Goal: Transaction & Acquisition: Purchase product/service

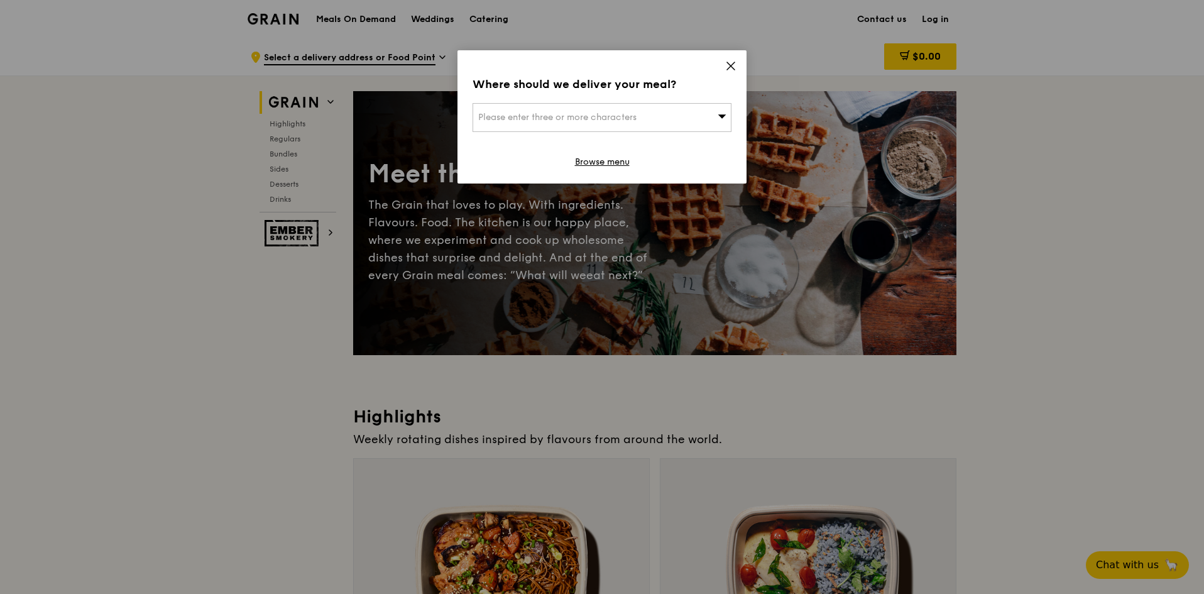
click at [725, 66] on div "Where should we deliver your meal? Please enter three or more characters Browse…" at bounding box center [601, 116] width 289 height 133
click at [732, 66] on icon at bounding box center [730, 65] width 11 height 11
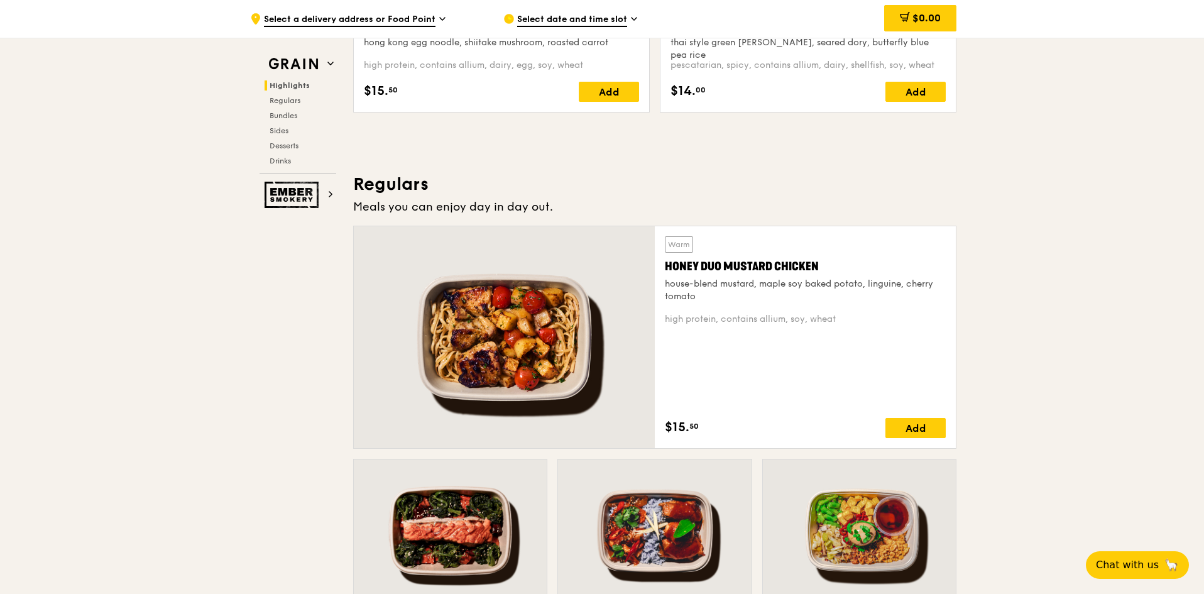
scroll to position [566, 0]
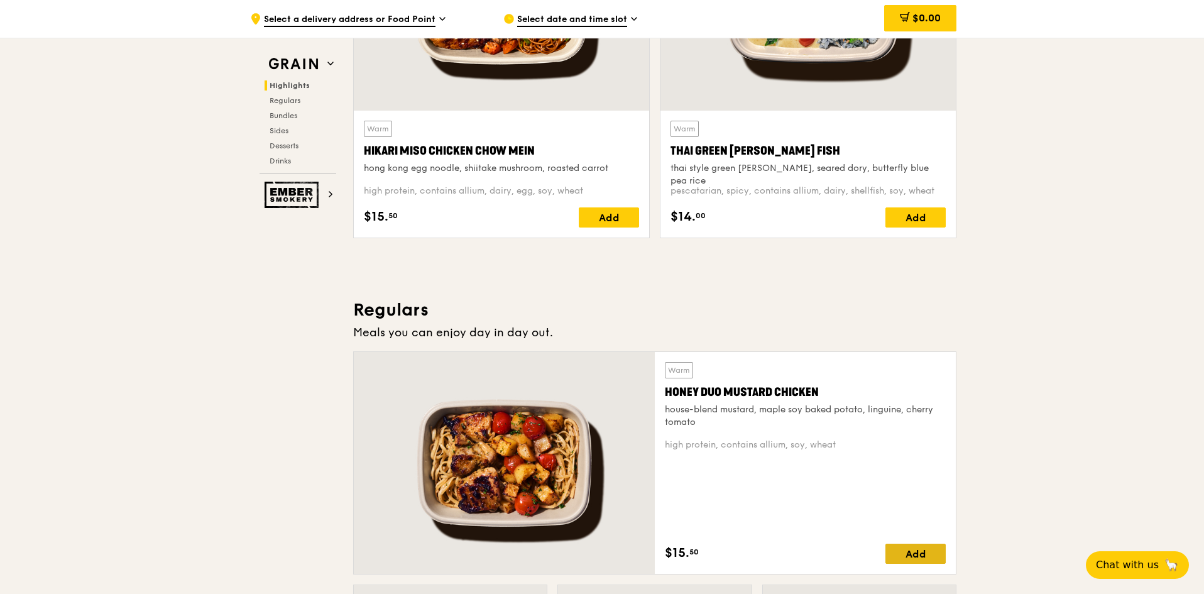
click at [919, 549] on div "Add" at bounding box center [915, 554] width 60 height 20
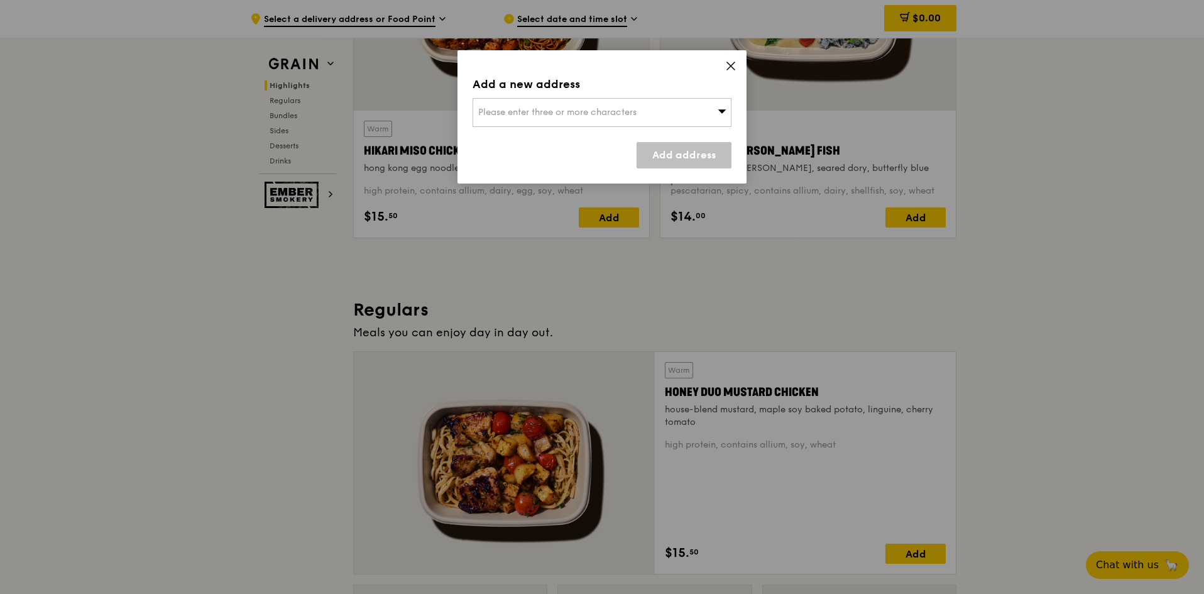
click at [649, 111] on div "Please enter three or more characters" at bounding box center [602, 112] width 259 height 29
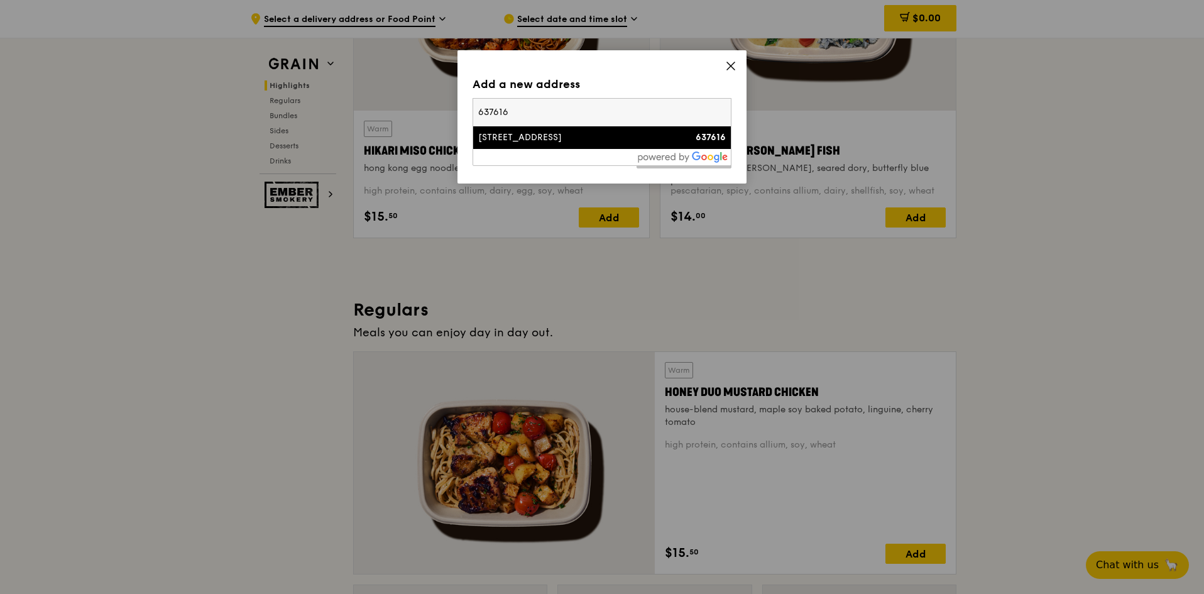
type input "637616"
click at [525, 138] on div "[STREET_ADDRESS]" at bounding box center [571, 137] width 186 height 13
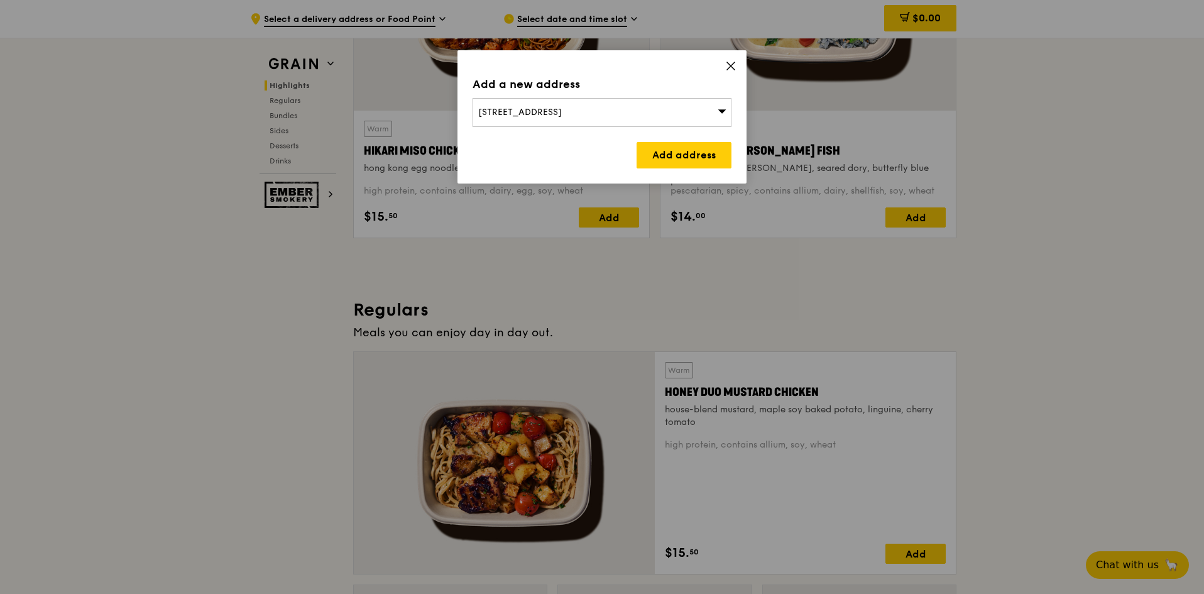
click at [586, 115] on div "[STREET_ADDRESS]" at bounding box center [602, 112] width 259 height 29
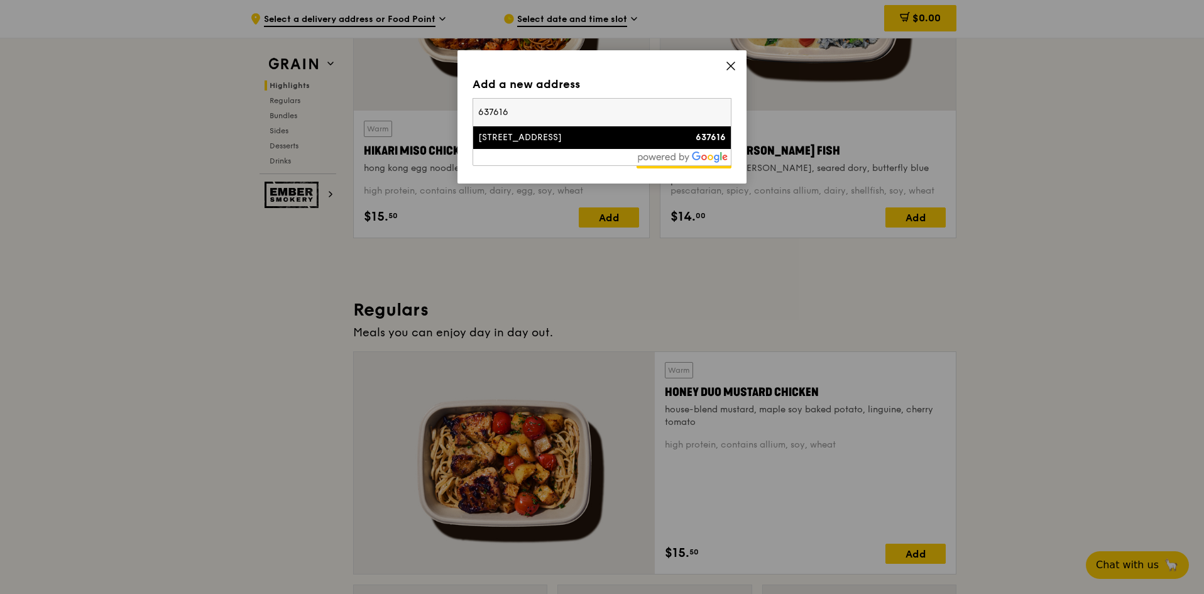
click at [626, 116] on input "637616" at bounding box center [602, 113] width 258 height 28
drag, startPoint x: 528, startPoint y: 111, endPoint x: 417, endPoint y: 112, distance: 111.9
click at [417, 112] on div "Add a new address 1 Nanyang Walk 637616 1 Nanyang Walk 637616 Add address" at bounding box center [602, 297] width 1204 height 594
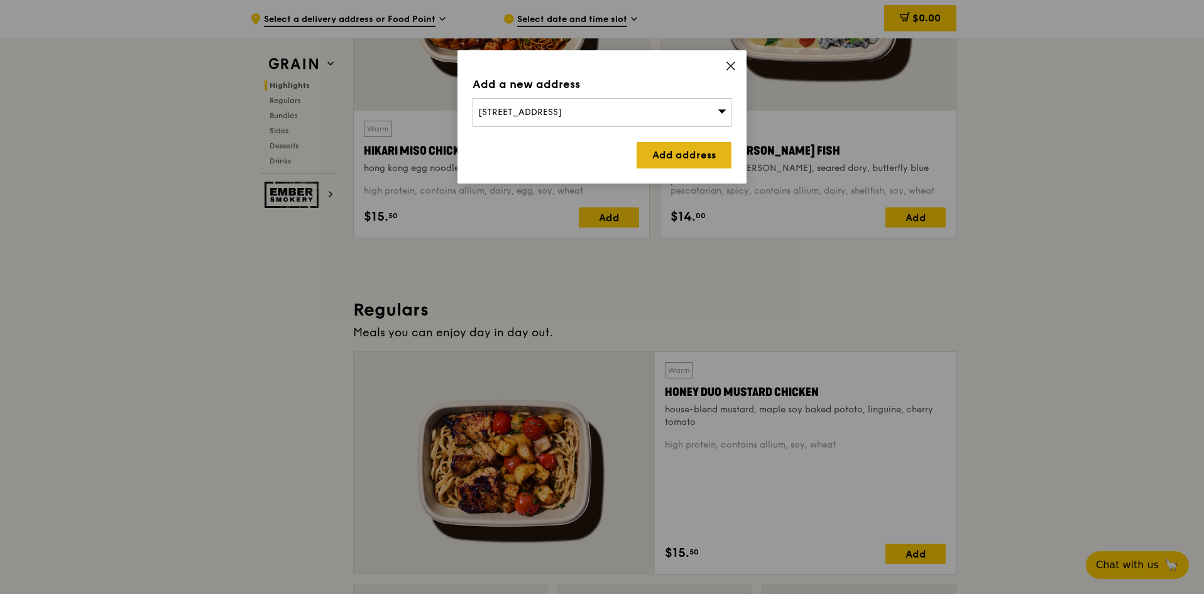
click at [670, 155] on link "Add address" at bounding box center [684, 155] width 95 height 26
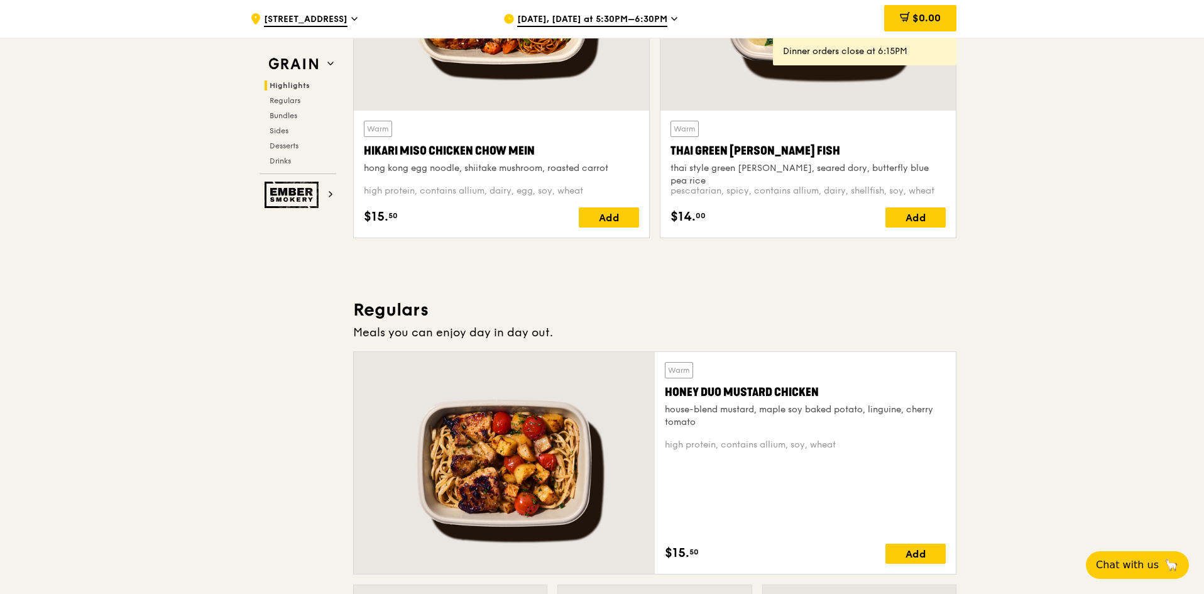
click at [663, 23] on div "Aug 13, Today at 5:30PM–6:30PM" at bounding box center [619, 19] width 233 height 38
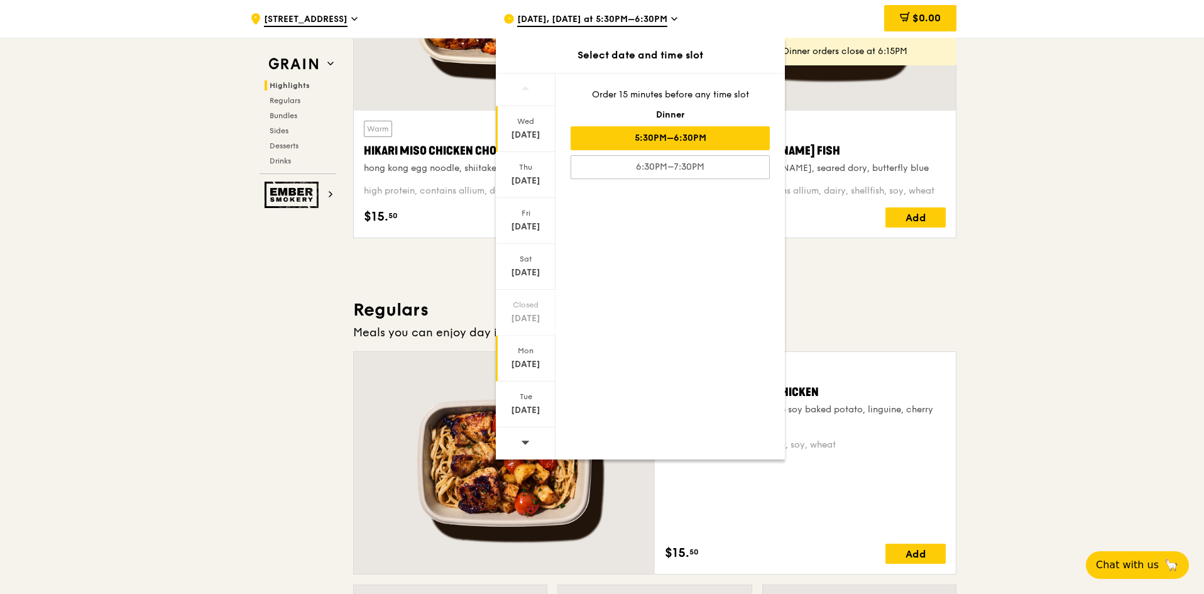
click at [528, 352] on div "Mon" at bounding box center [526, 351] width 56 height 10
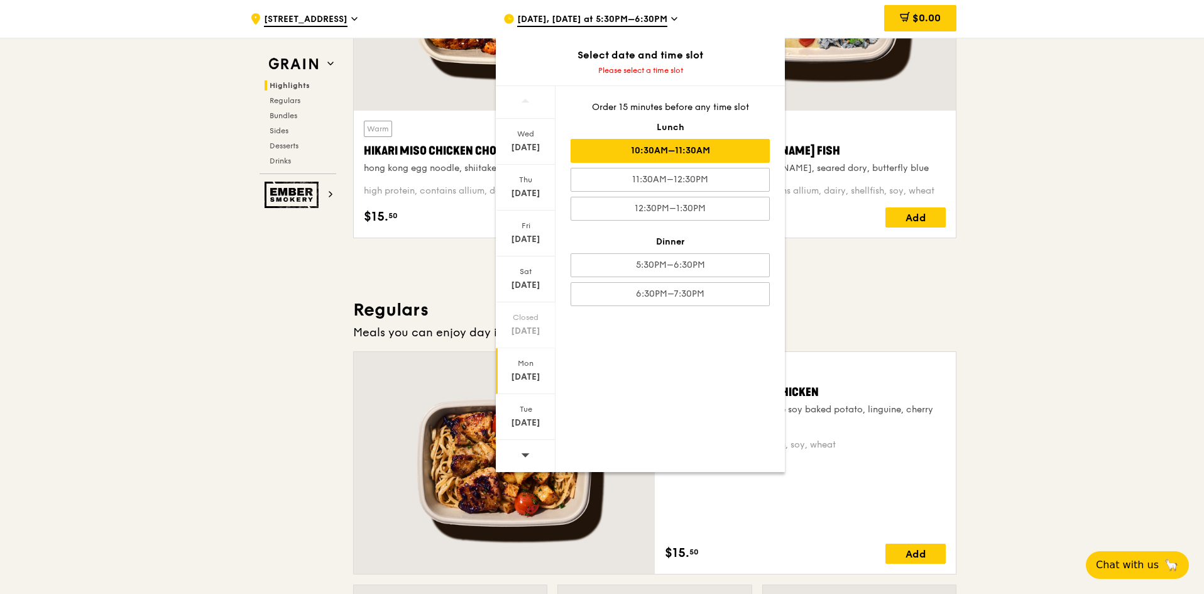
click at [726, 155] on div "10:30AM–11:30AM" at bounding box center [670, 151] width 199 height 24
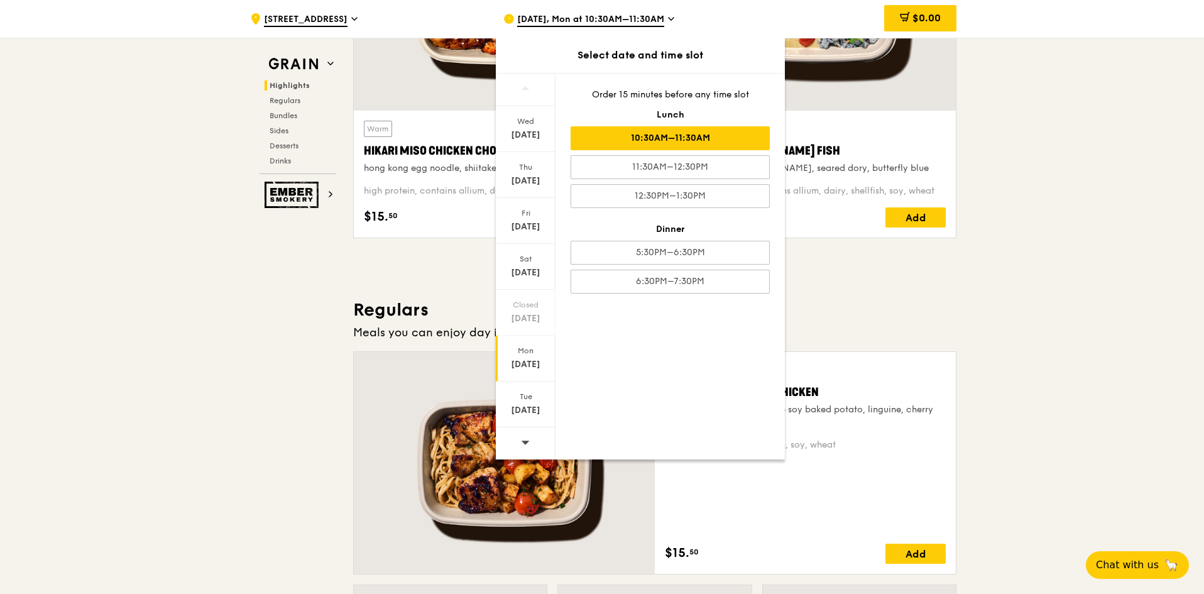
click at [351, 22] on icon at bounding box center [354, 18] width 6 height 11
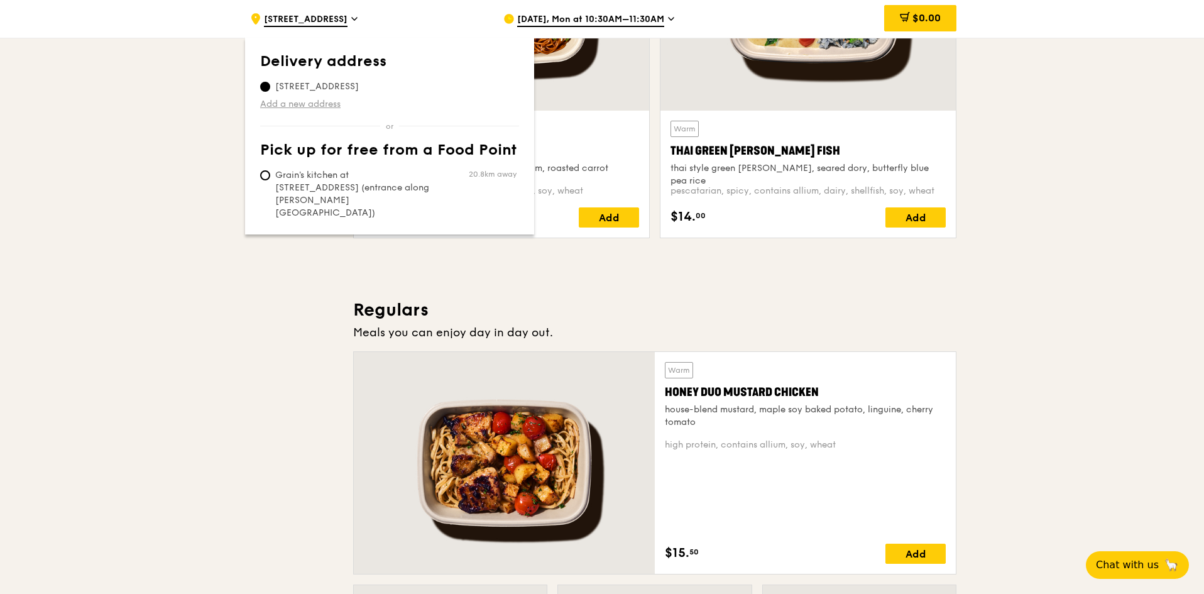
click at [319, 102] on link "Add a new address" at bounding box center [389, 104] width 259 height 13
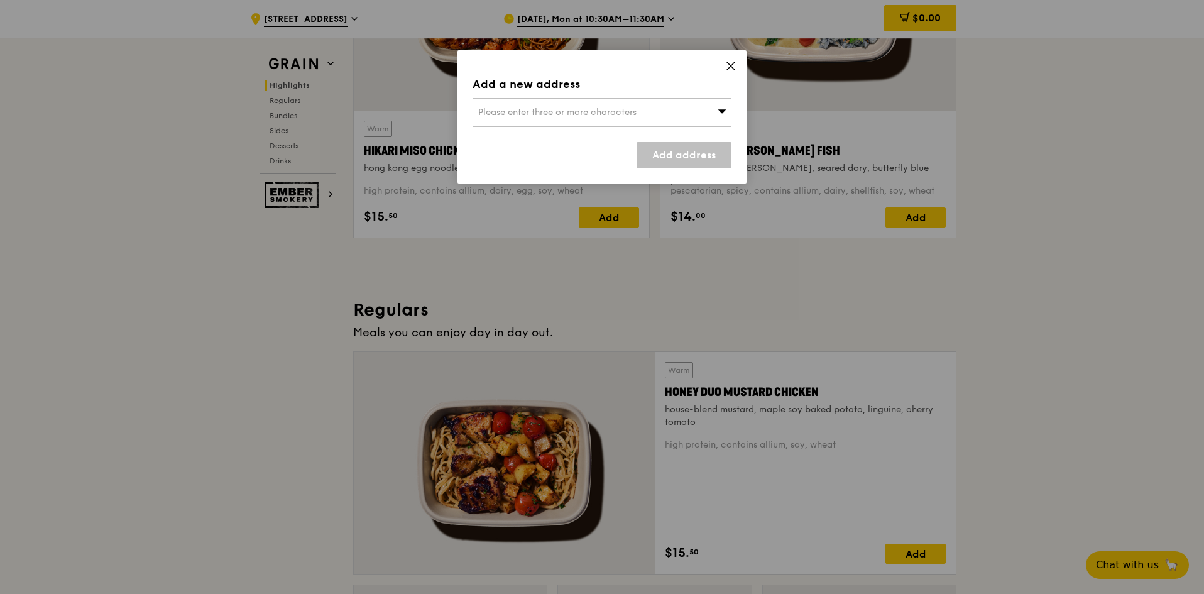
click at [498, 109] on span "Please enter three or more characters" at bounding box center [557, 112] width 158 height 11
type input "1 Nanyang Walk, Level 2 Room 12"
click at [634, 67] on div "Add a new address Please enter three or more characters 1 Nanyang Walk, Level 2…" at bounding box center [601, 116] width 289 height 133
click at [642, 114] on div "Please enter three or more characters" at bounding box center [602, 112] width 259 height 29
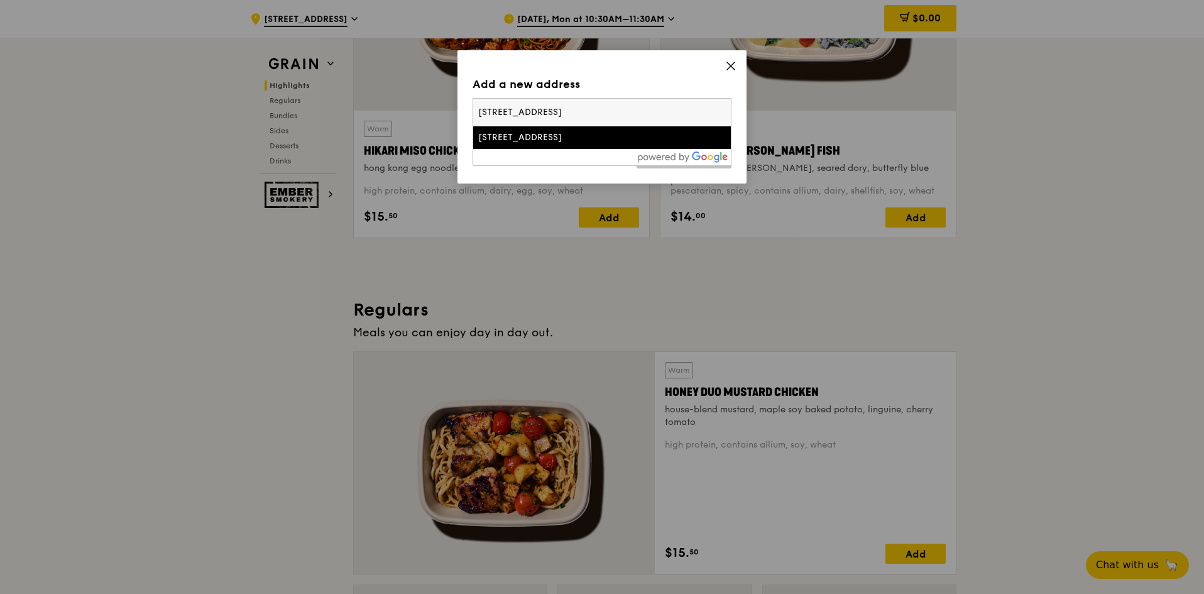
click at [562, 109] on input "1 Nanyang Walk, Level 2 Room 12" at bounding box center [602, 113] width 258 height 28
drag, startPoint x: 624, startPoint y: 116, endPoint x: 468, endPoint y: 112, distance: 156.5
click at [468, 112] on div "Add a new address Please enter three or more characters 1 Nanyang Walk, Level 2…" at bounding box center [601, 116] width 289 height 133
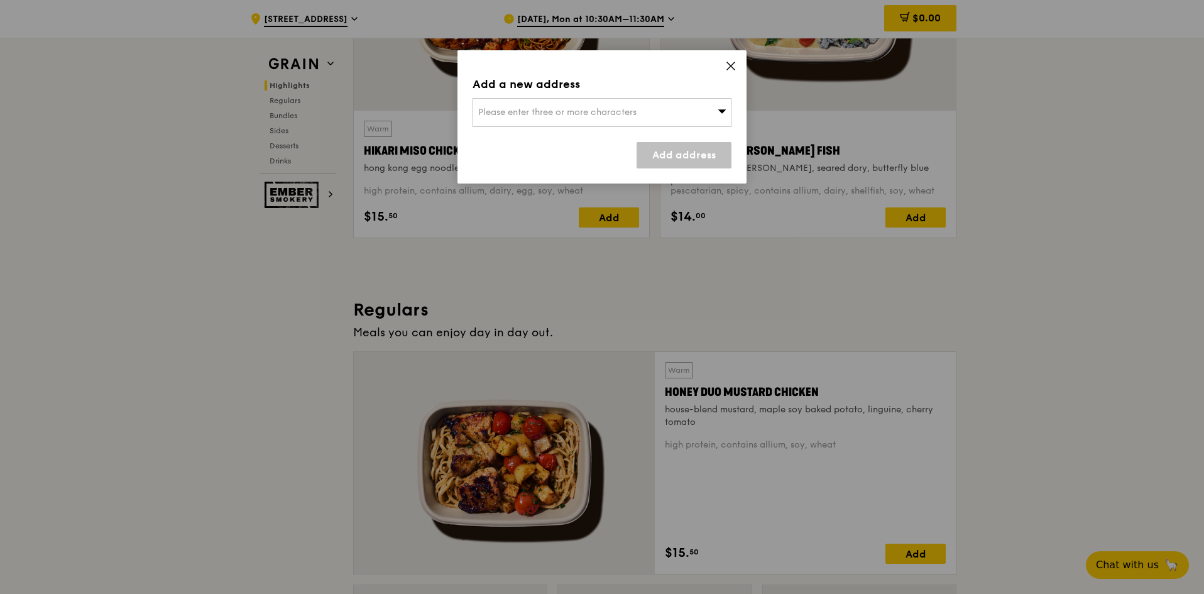
click at [625, 113] on span "Please enter three or more characters" at bounding box center [557, 112] width 158 height 11
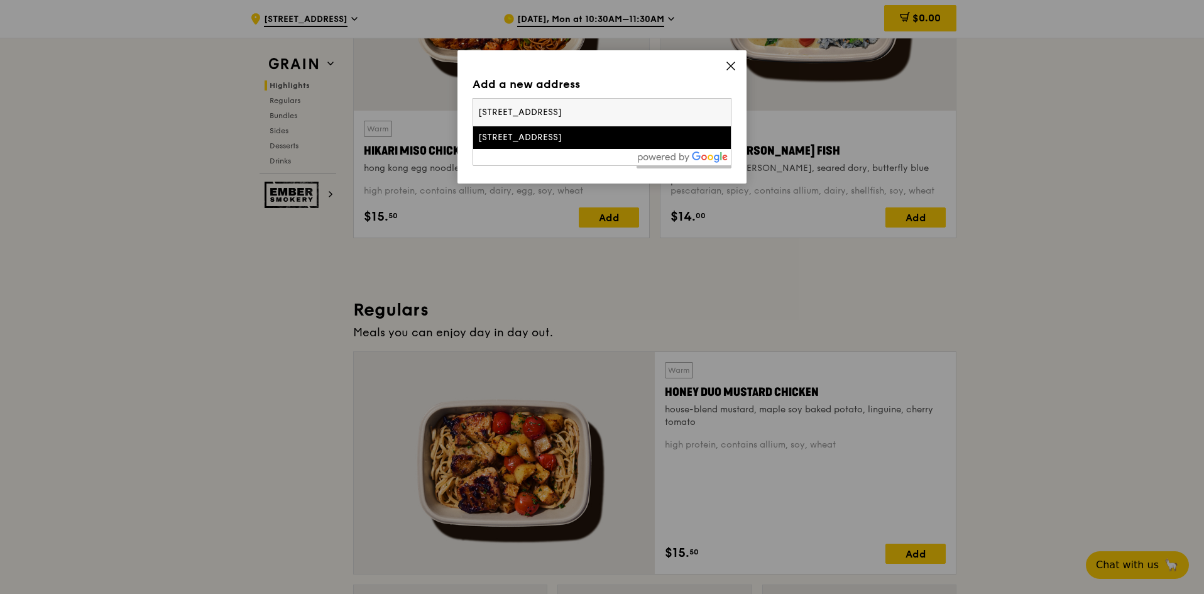
click at [523, 134] on div "[STREET_ADDRESS]" at bounding box center [571, 137] width 186 height 13
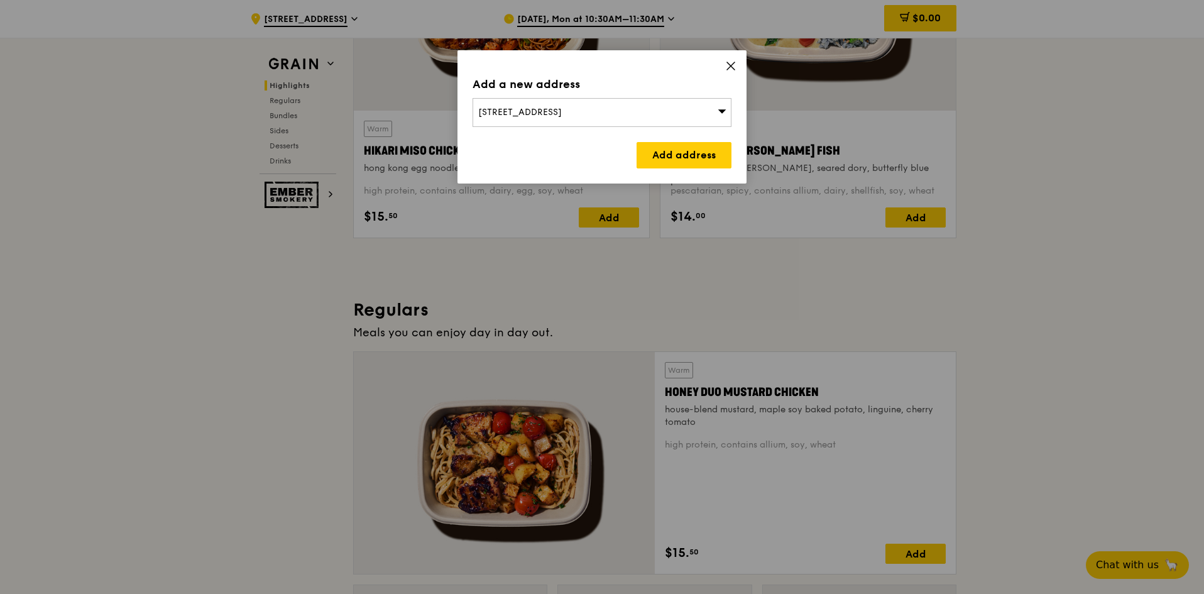
click at [728, 62] on icon at bounding box center [730, 65] width 11 height 11
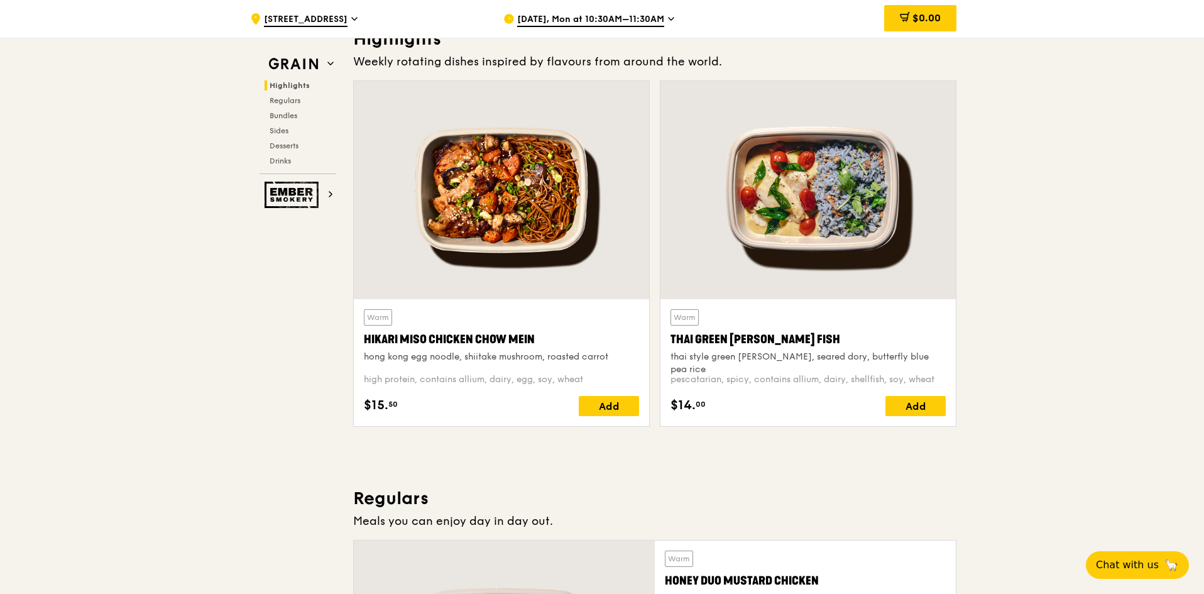
scroll to position [628, 0]
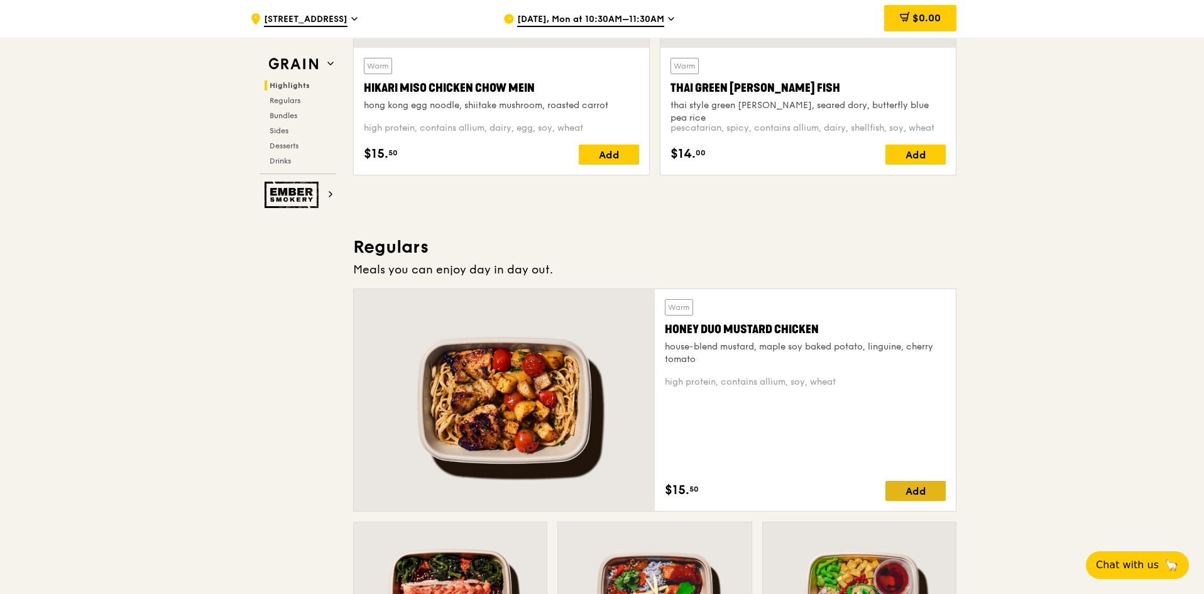
click at [930, 483] on div "Add" at bounding box center [915, 491] width 60 height 20
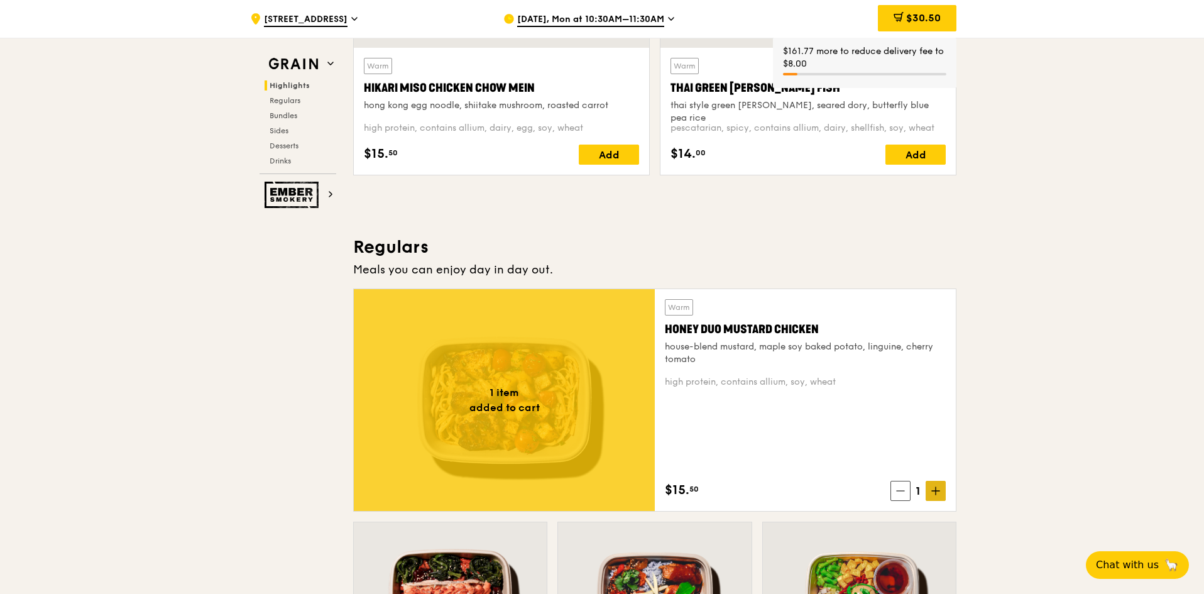
click at [936, 490] on icon at bounding box center [936, 491] width 0 height 8
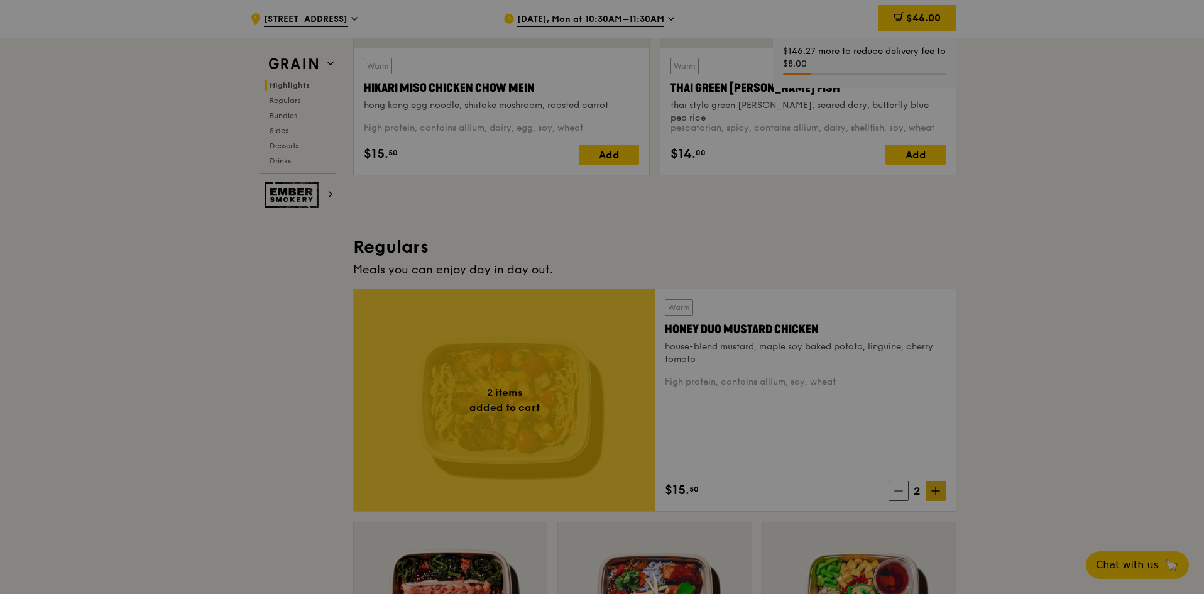
click at [936, 490] on div at bounding box center [602, 297] width 1204 height 594
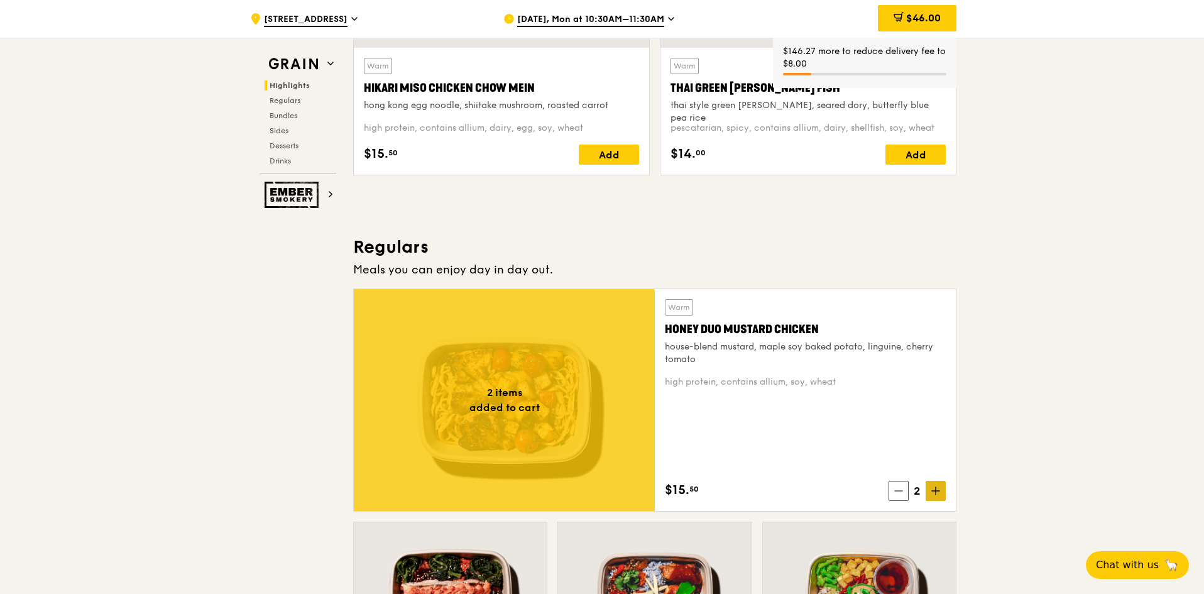
click at [936, 493] on icon at bounding box center [936, 491] width 0 height 8
click at [936, 493] on icon at bounding box center [935, 490] width 9 height 9
click at [932, 492] on icon at bounding box center [935, 490] width 9 height 9
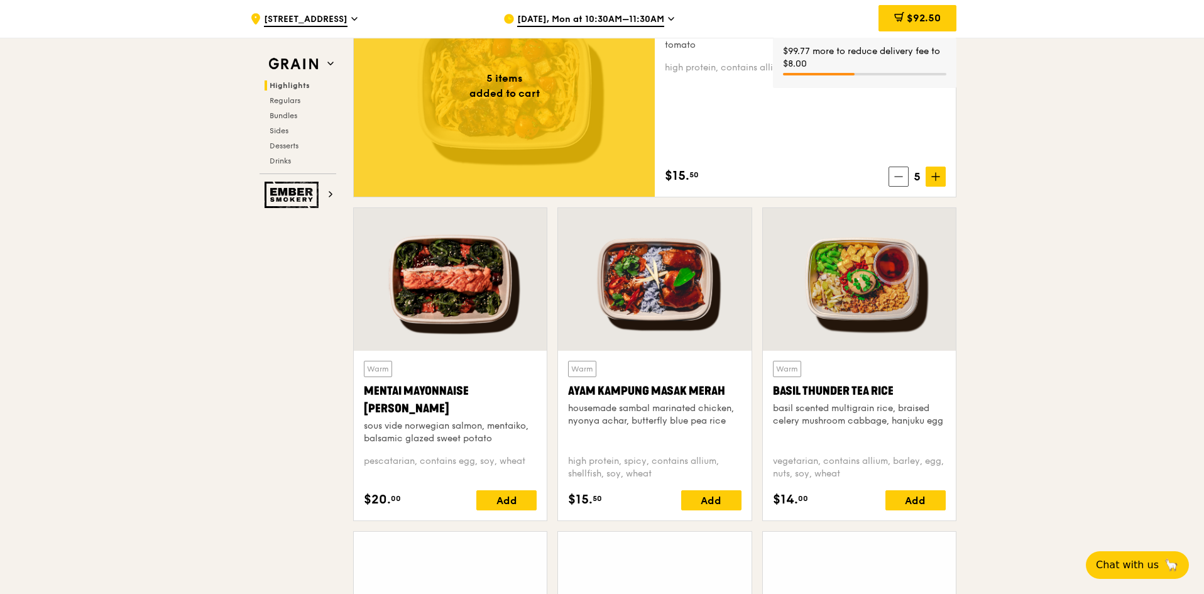
scroll to position [1005, 0]
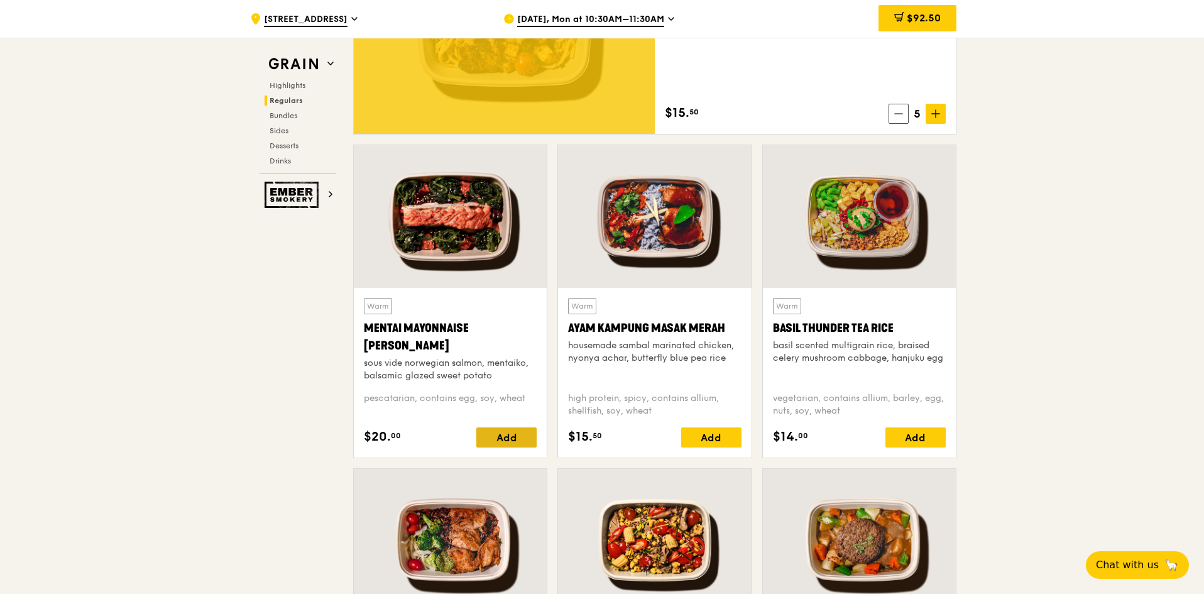
click at [506, 432] on div "Add" at bounding box center [506, 437] width 60 height 20
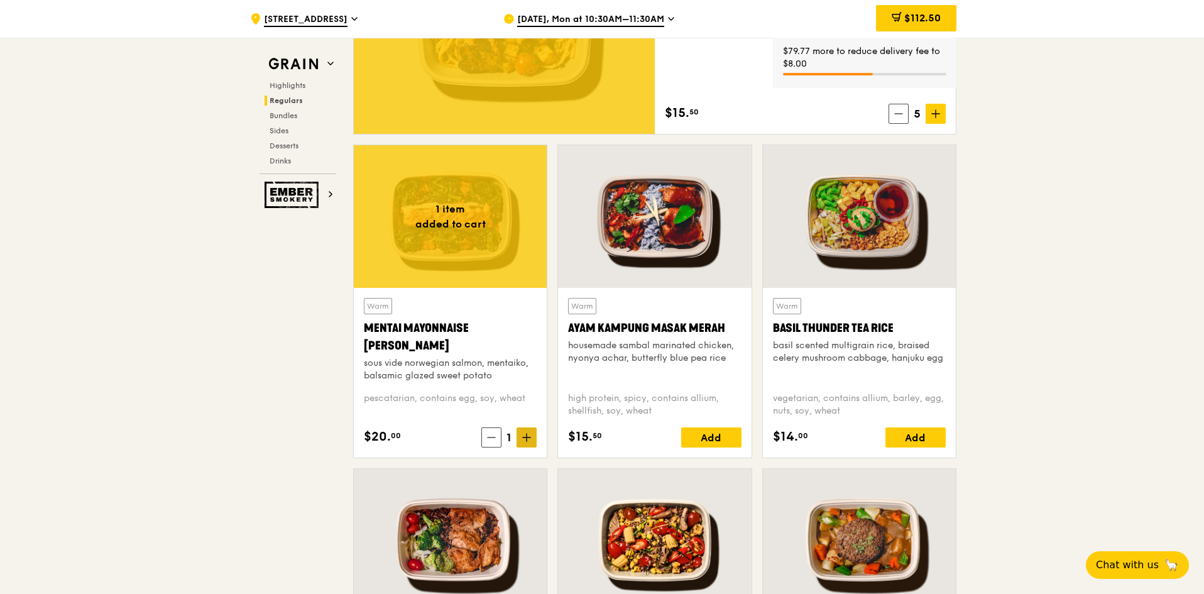
click at [527, 439] on icon at bounding box center [527, 438] width 0 height 8
click at [526, 440] on icon at bounding box center [526, 437] width 9 height 9
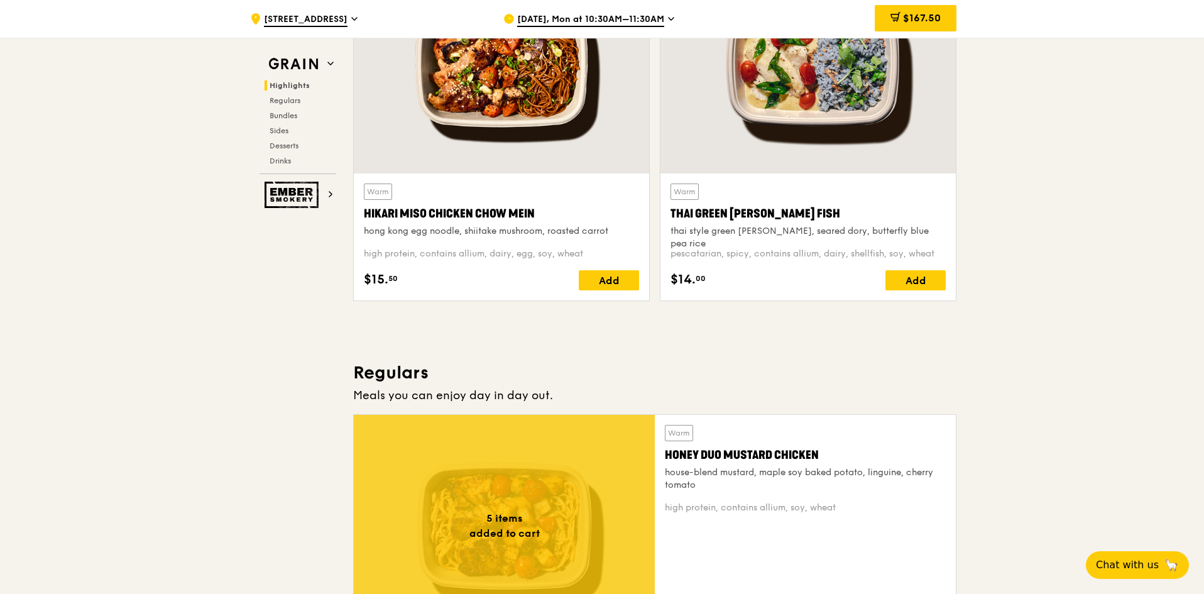
scroll to position [440, 0]
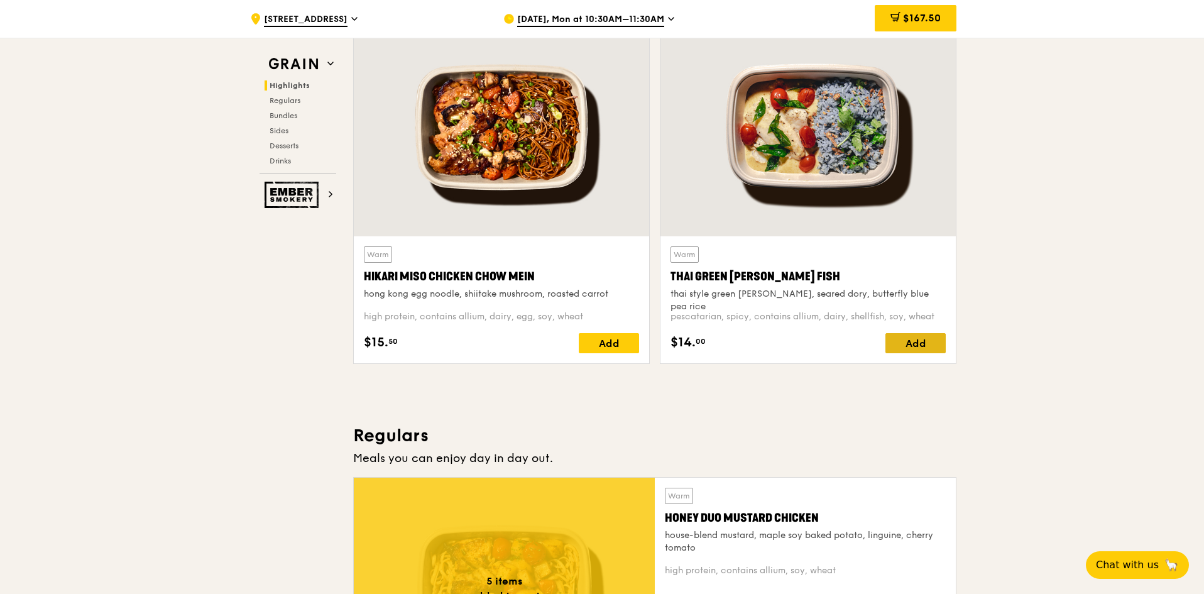
click at [932, 341] on div "Add" at bounding box center [915, 343] width 60 height 20
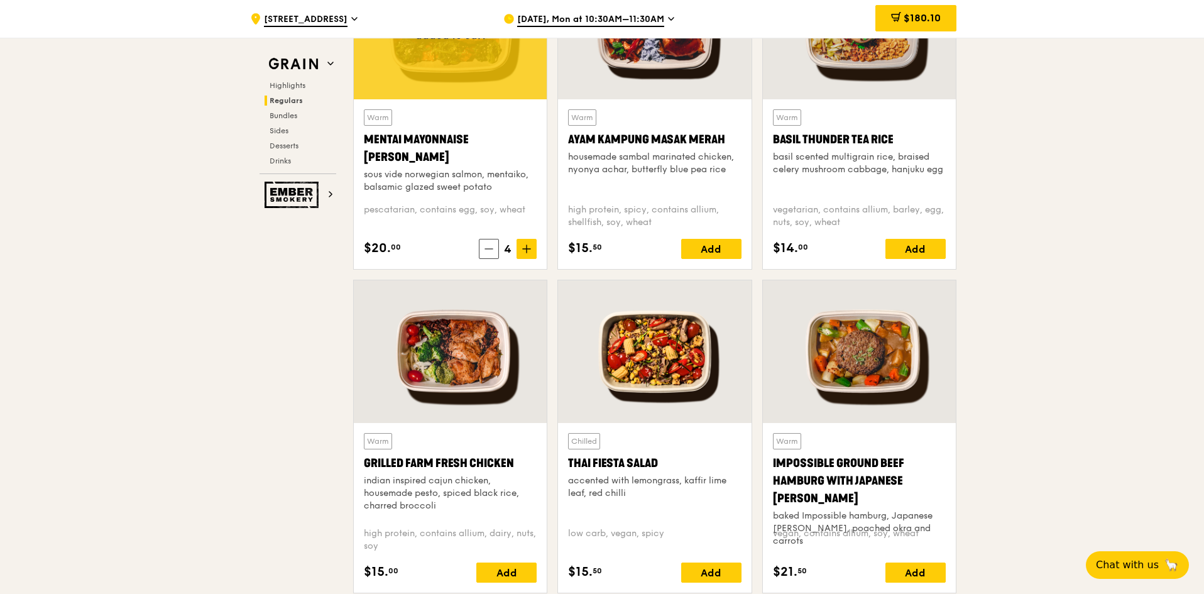
scroll to position [1320, 0]
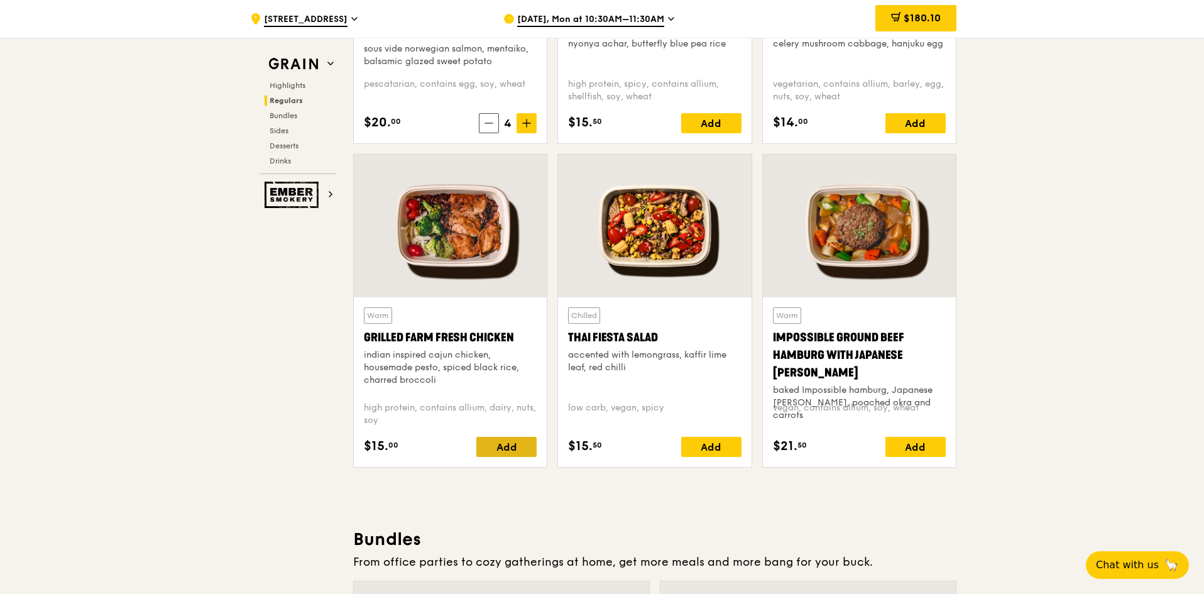
click at [506, 449] on div "Add" at bounding box center [506, 447] width 60 height 20
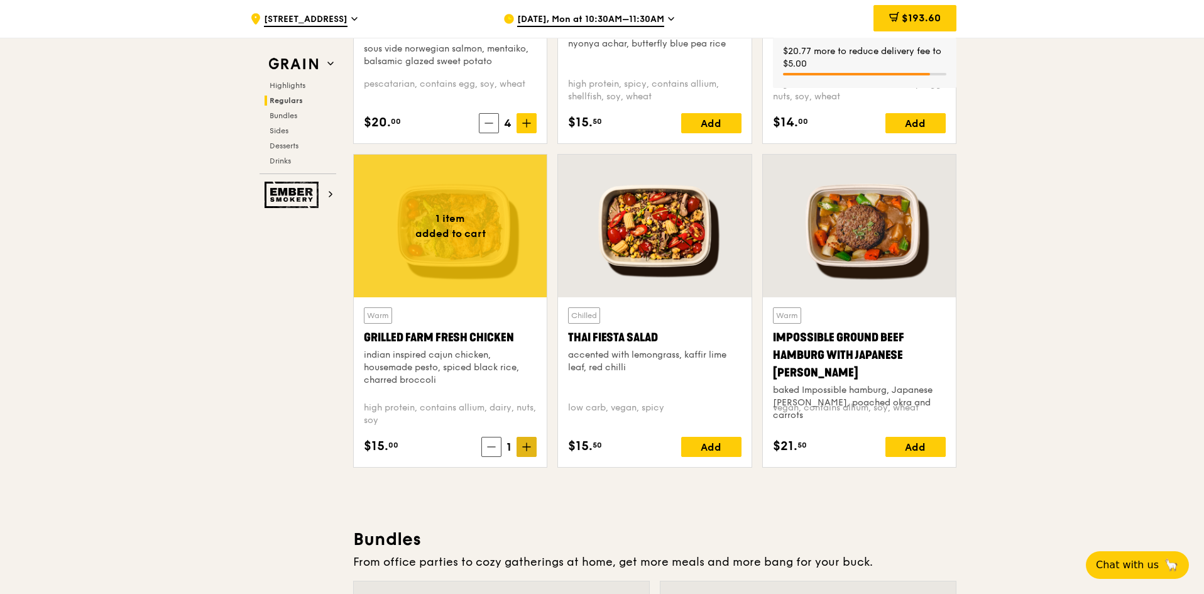
click at [522, 451] on span at bounding box center [527, 447] width 20 height 20
click at [909, 451] on div "Add" at bounding box center [915, 447] width 60 height 20
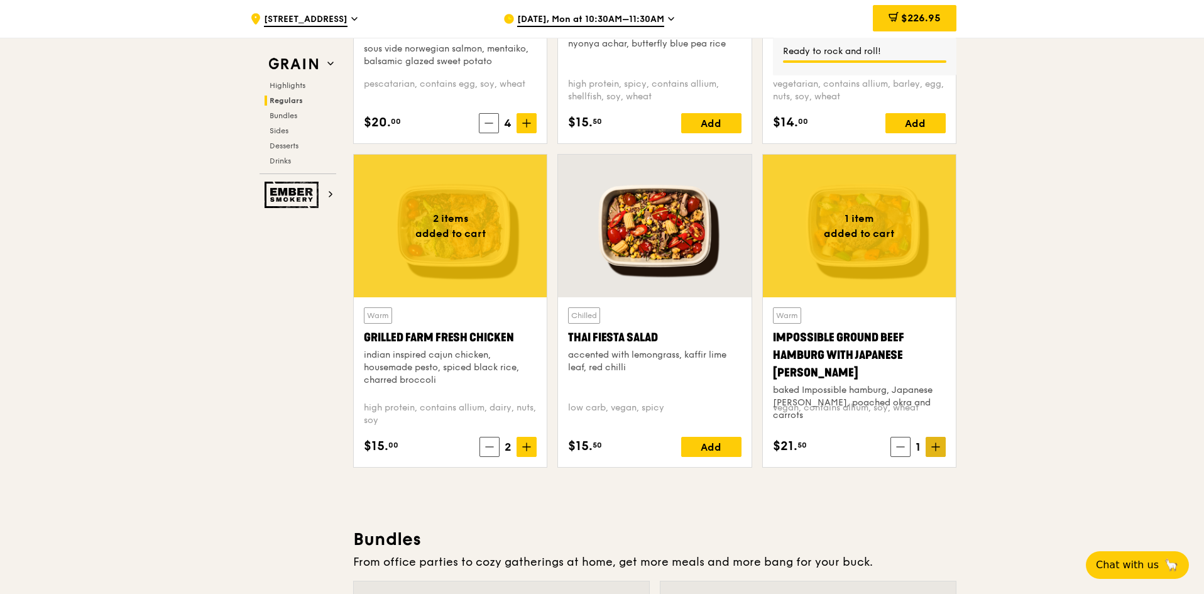
click at [931, 446] on icon at bounding box center [935, 446] width 9 height 9
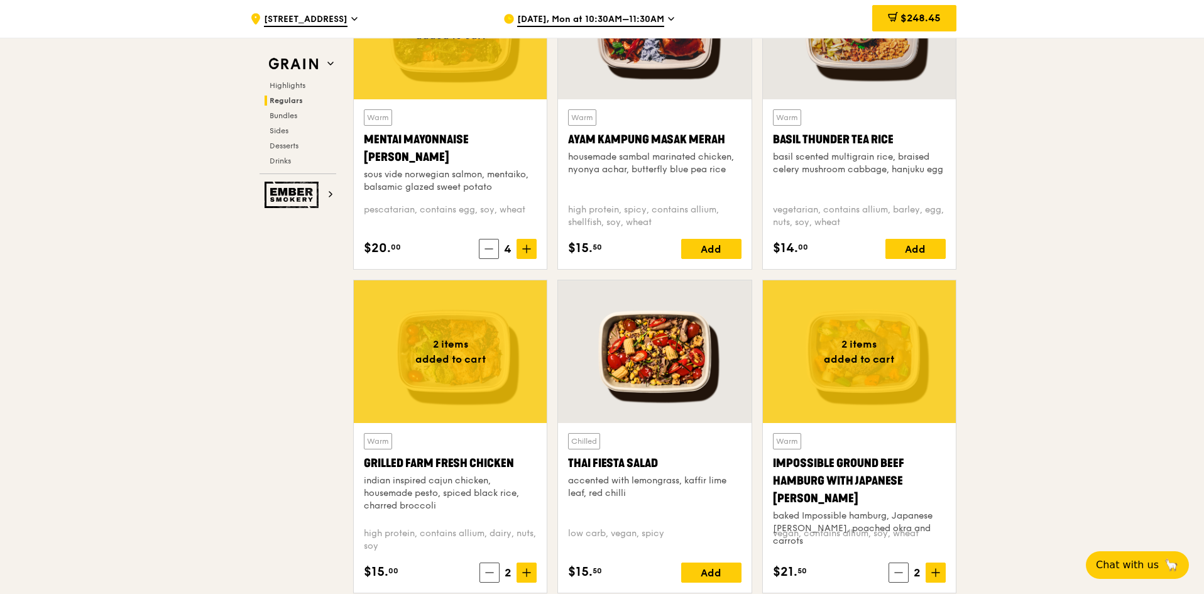
scroll to position [1131, 0]
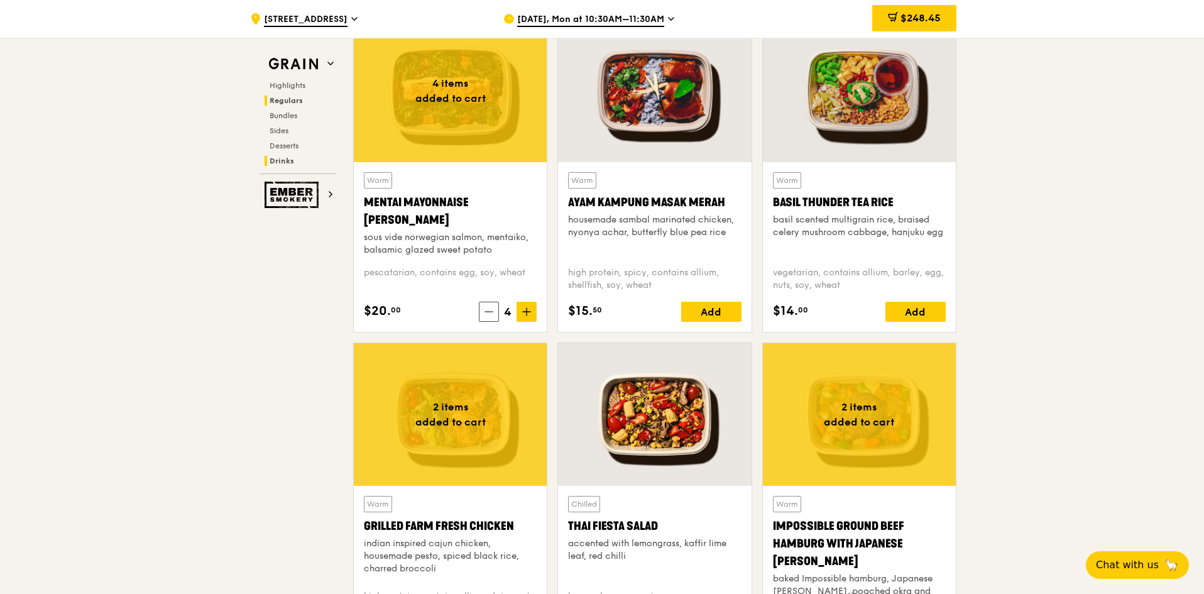
click at [288, 159] on span "Drinks" at bounding box center [282, 160] width 25 height 9
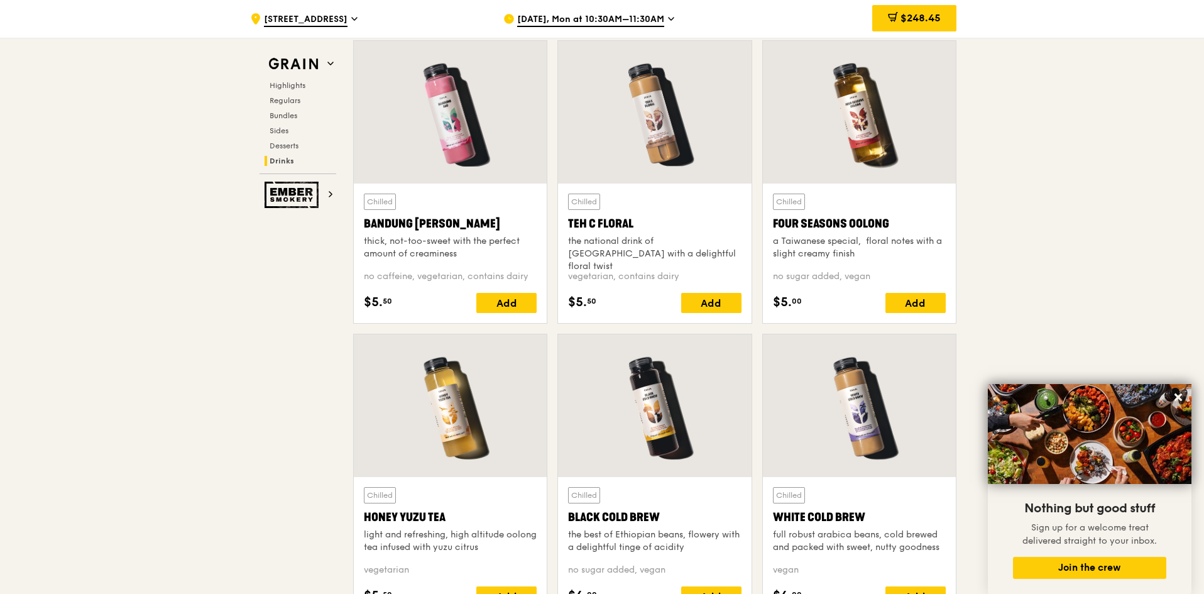
scroll to position [4461, 0]
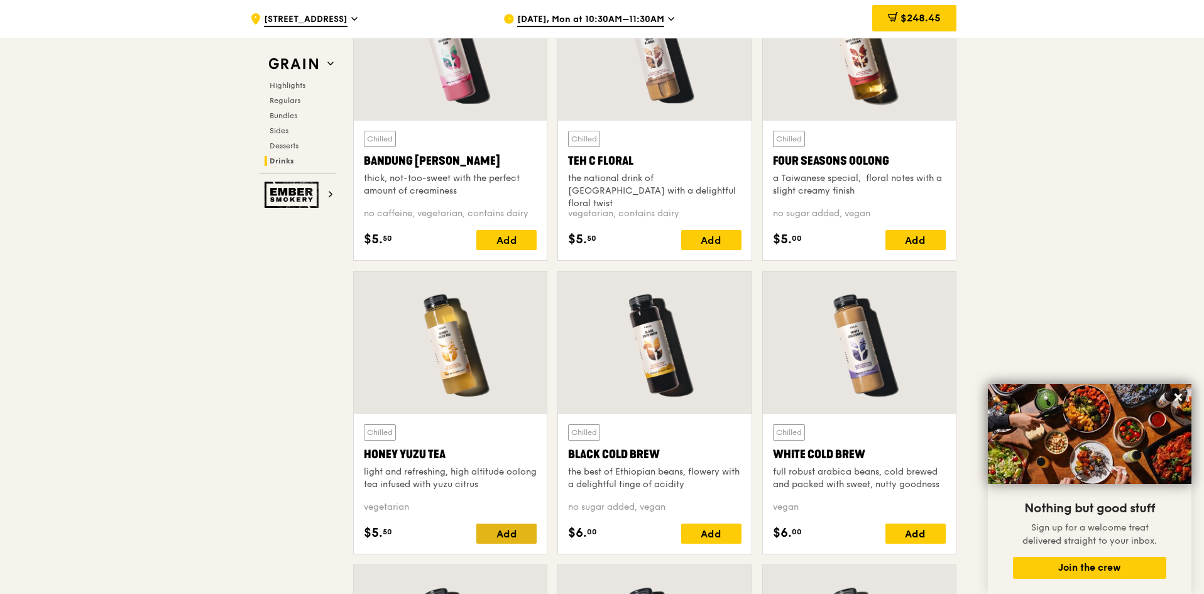
click at [516, 529] on div "Add" at bounding box center [506, 533] width 60 height 20
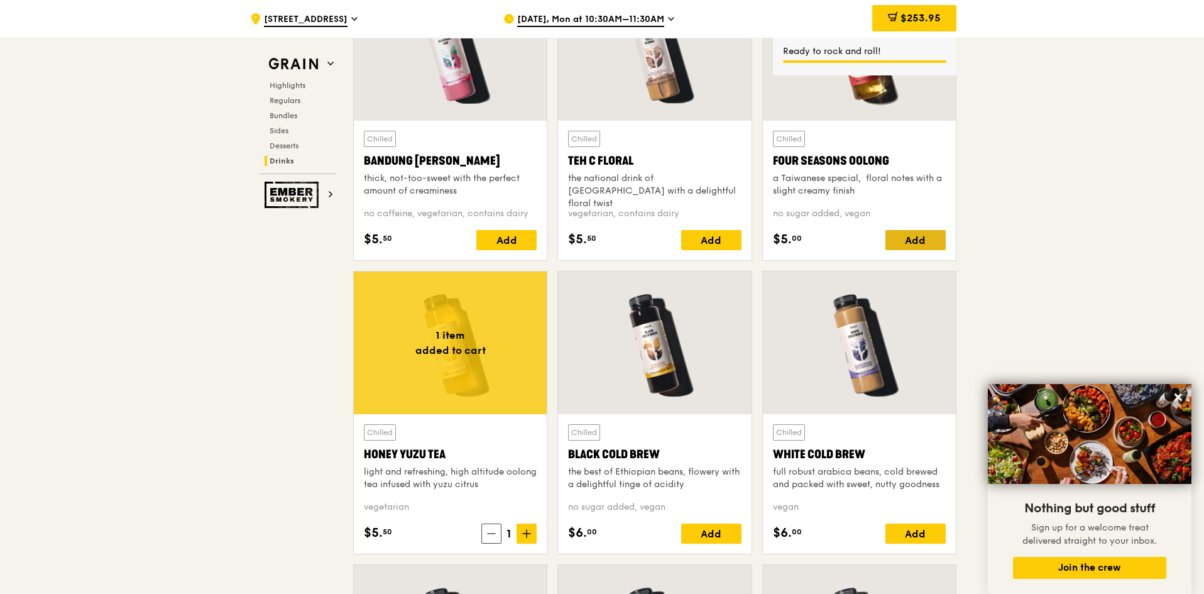
click at [927, 243] on div "Add" at bounding box center [915, 240] width 60 height 20
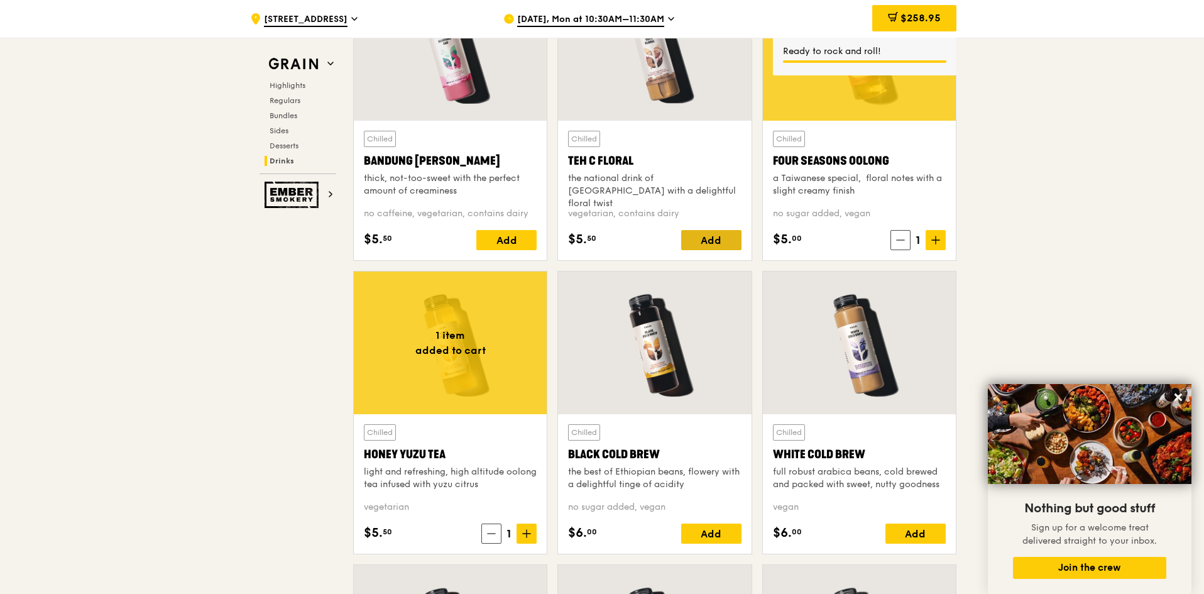
click at [694, 243] on div "Add" at bounding box center [711, 240] width 60 height 20
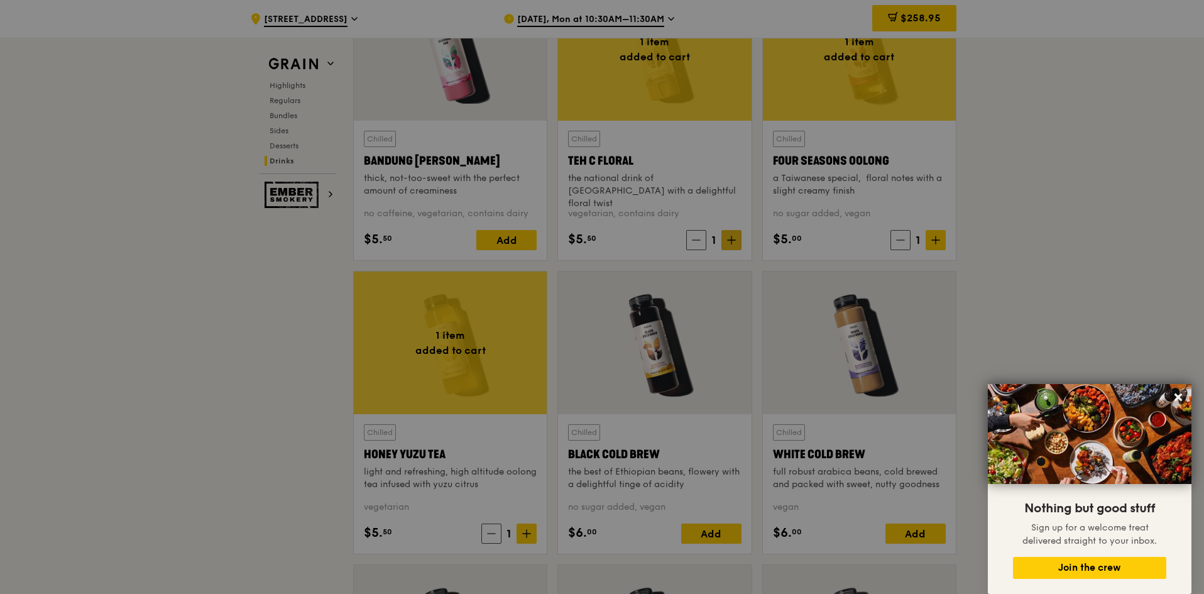
click at [737, 241] on div at bounding box center [602, 297] width 1204 height 594
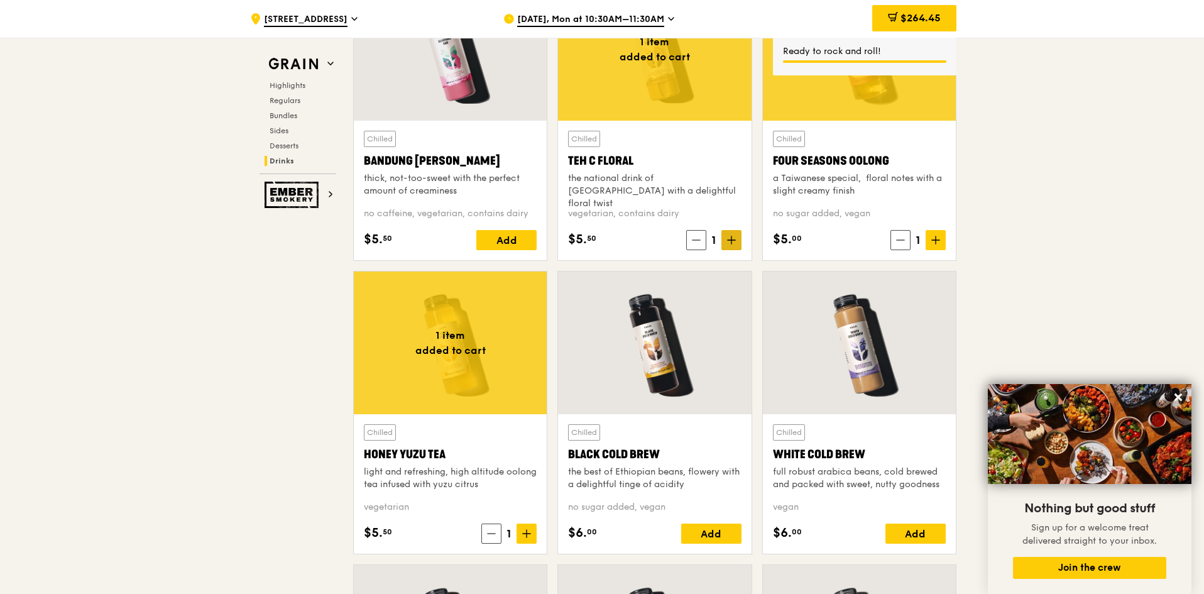
click at [738, 243] on span at bounding box center [731, 240] width 20 height 20
click at [734, 241] on icon at bounding box center [731, 240] width 9 height 9
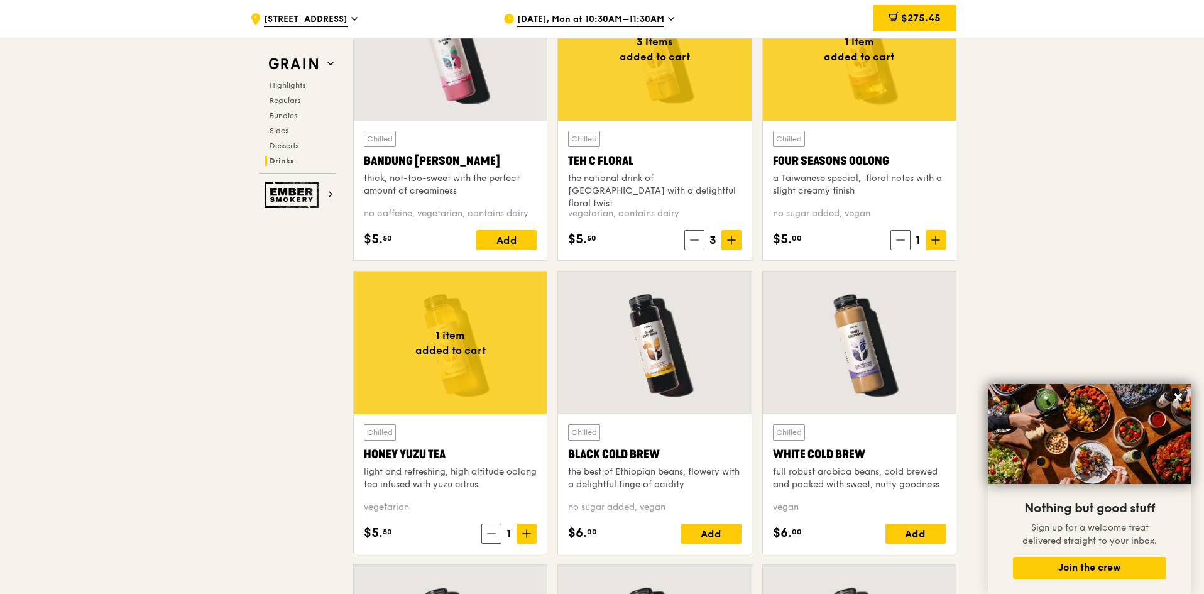
scroll to position [4587, 0]
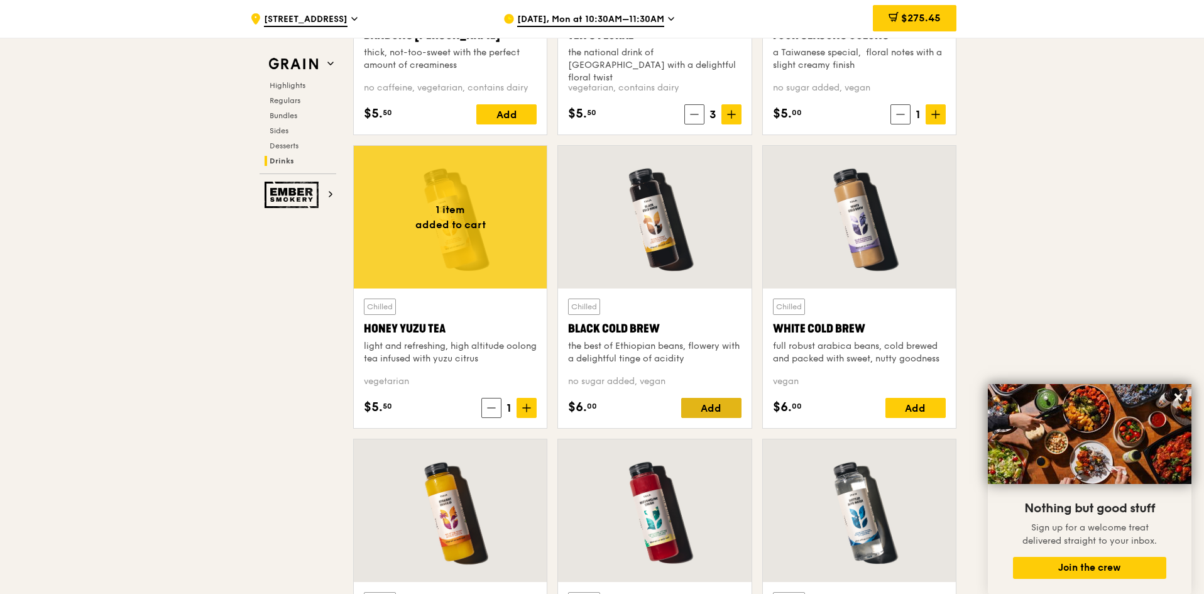
click at [725, 408] on div "Add" at bounding box center [711, 408] width 60 height 20
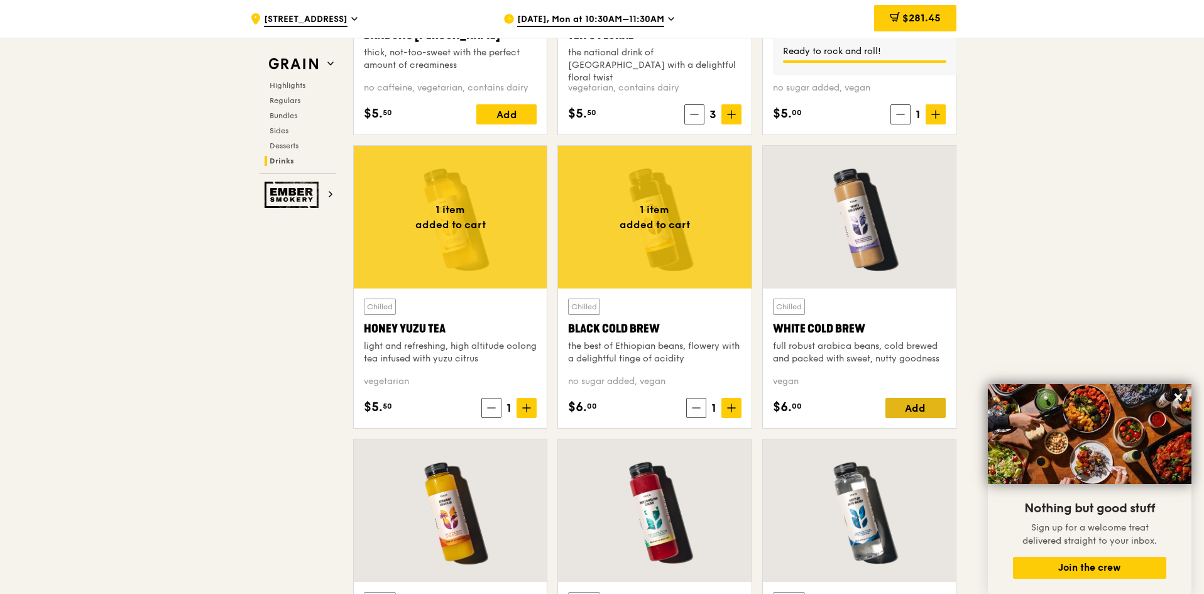
click at [934, 410] on div "Add" at bounding box center [915, 408] width 60 height 20
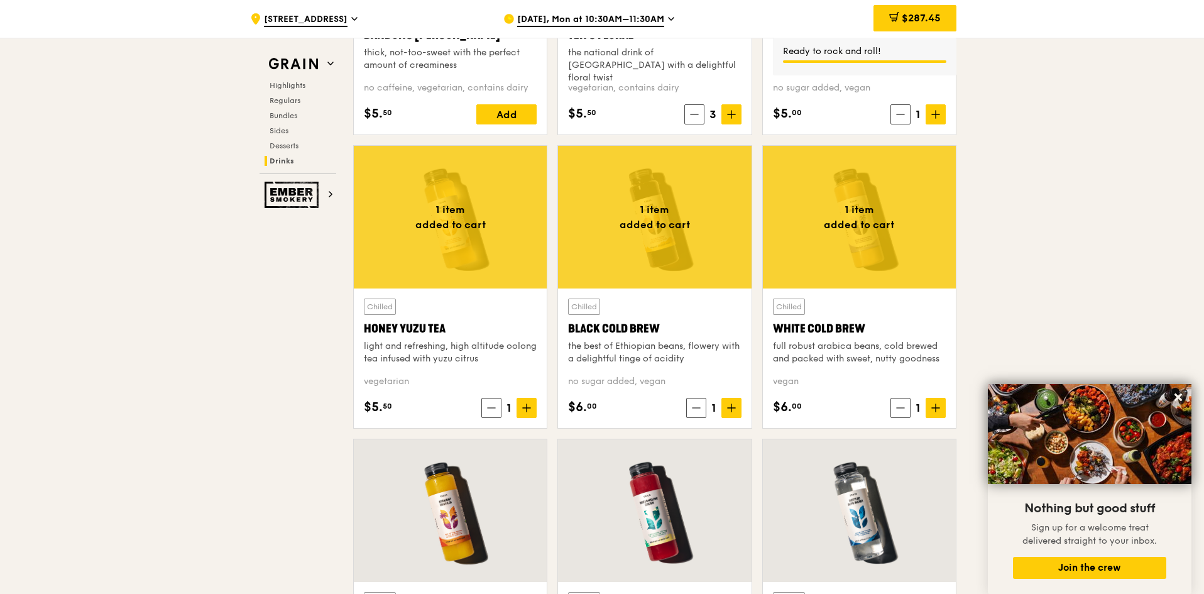
scroll to position [4838, 0]
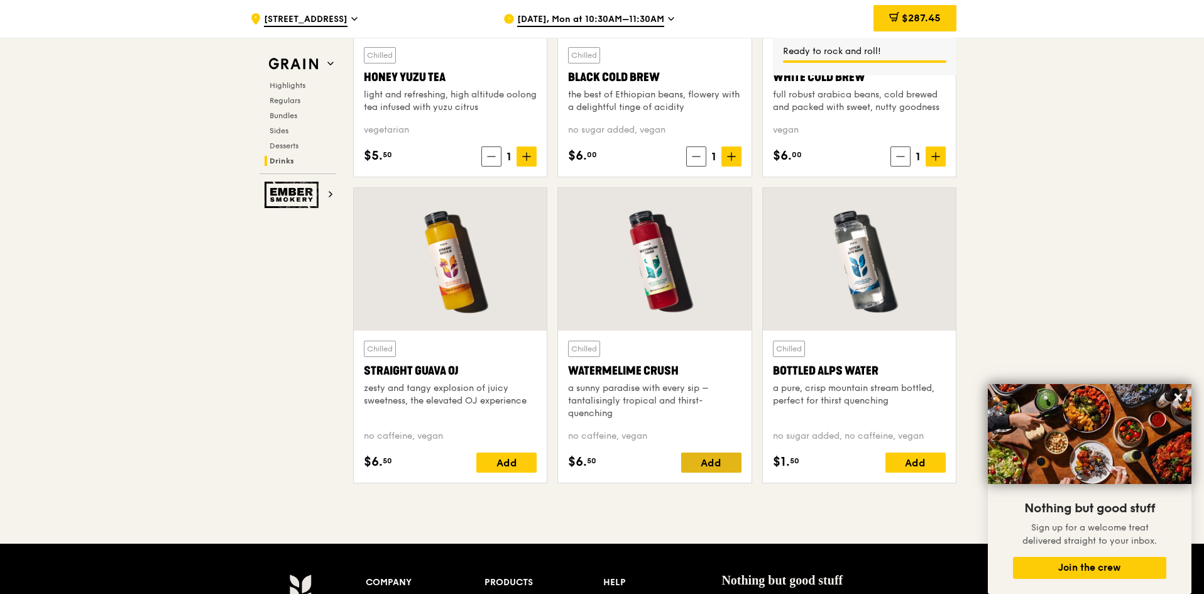
click at [722, 460] on div "Add" at bounding box center [711, 462] width 60 height 20
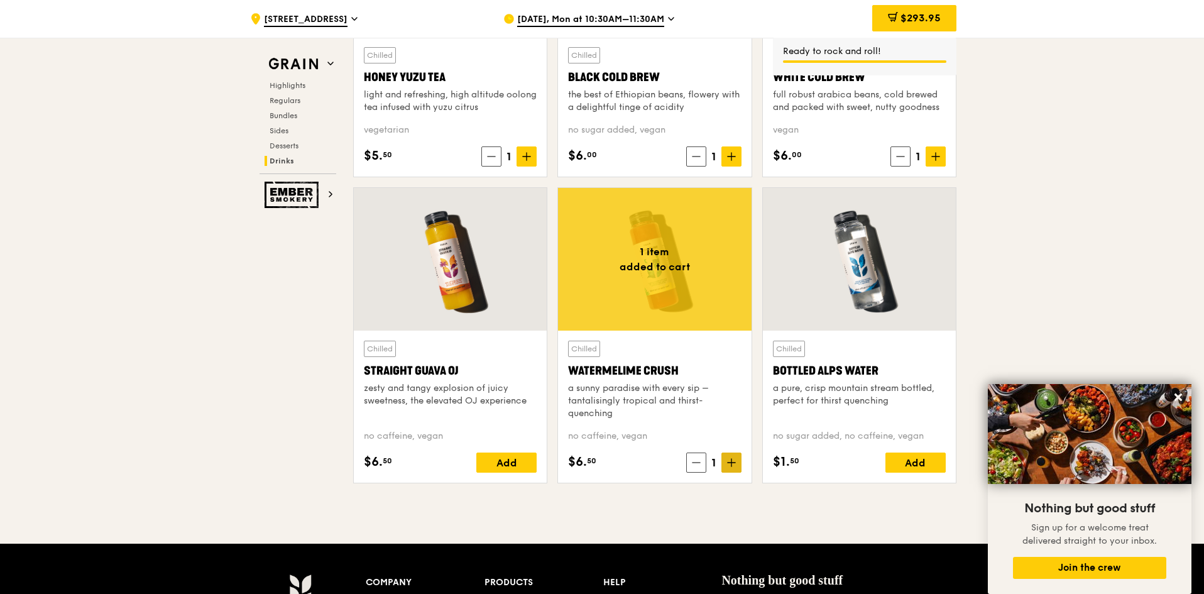
click at [733, 461] on icon at bounding box center [731, 462] width 9 height 9
click at [935, 21] on span "$300.45" at bounding box center [920, 18] width 41 height 12
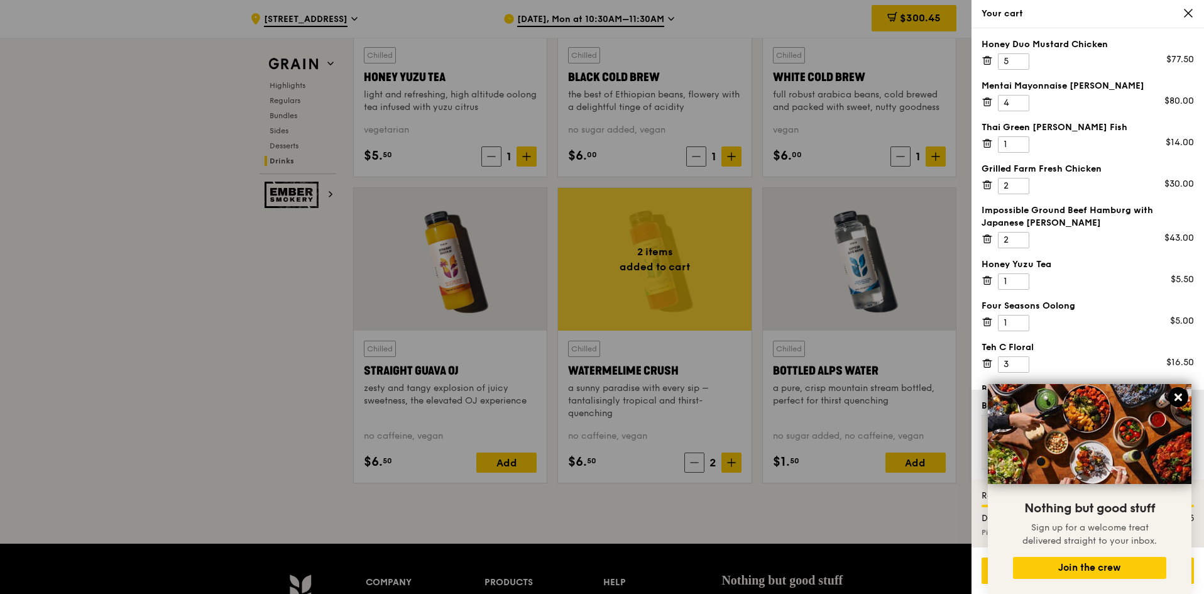
click at [1174, 400] on icon at bounding box center [1178, 396] width 11 height 11
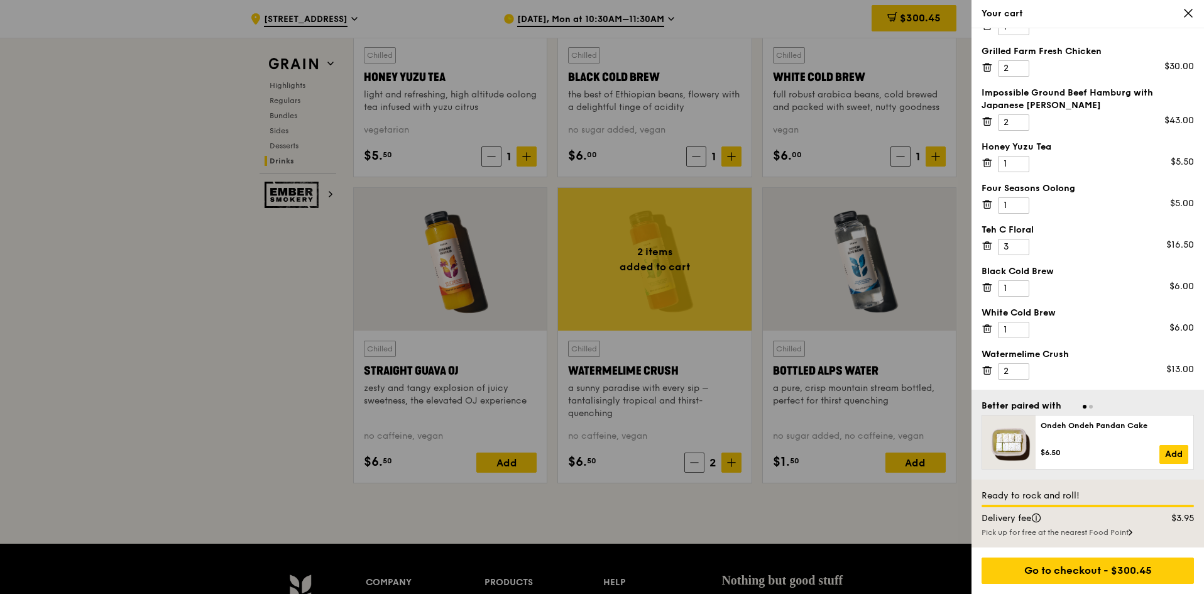
scroll to position [0, 0]
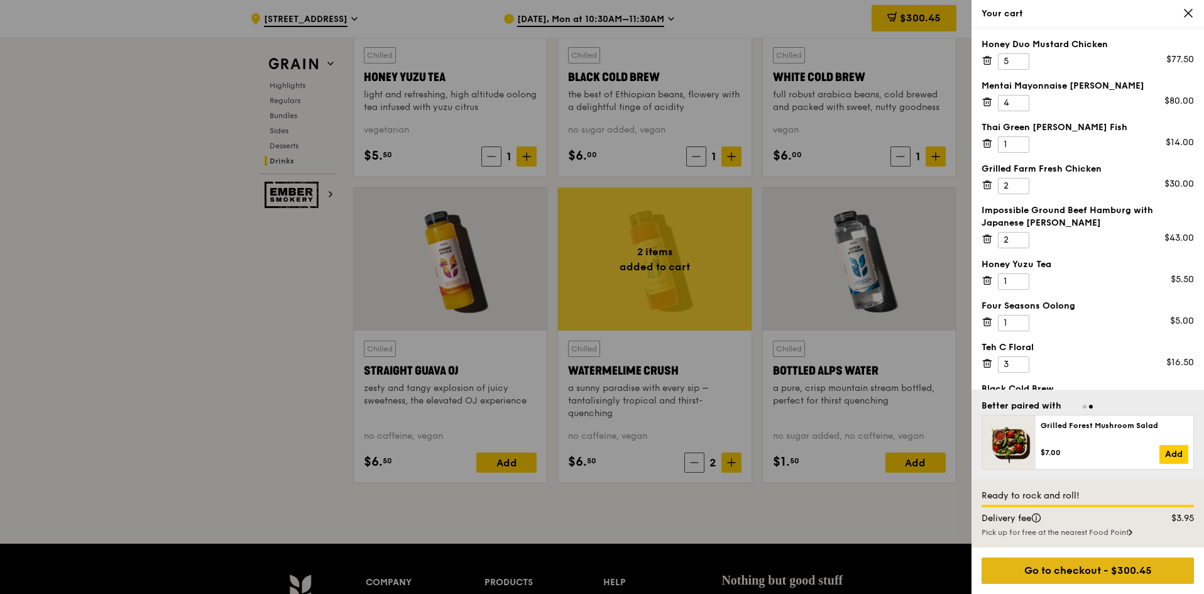
click at [1062, 567] on div "Go to checkout - $300.45" at bounding box center [1088, 570] width 212 height 26
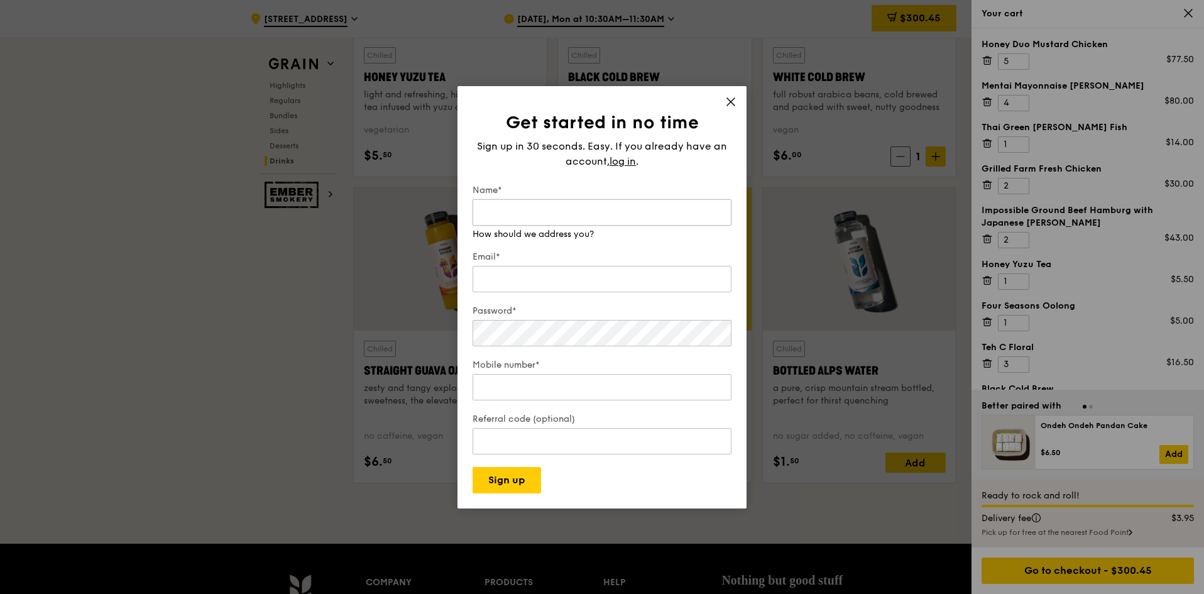
click at [644, 214] on input "Name*" at bounding box center [602, 212] width 259 height 26
drag, startPoint x: 583, startPoint y: 206, endPoint x: 389, endPoint y: 206, distance: 193.5
click at [389, 206] on div "Get started in no time Sign up in 30 seconds. Easy. If you already have an acco…" at bounding box center [602, 297] width 1204 height 594
type input "Chan Meng Kit"
click at [488, 282] on div "Email*" at bounding box center [602, 273] width 259 height 44
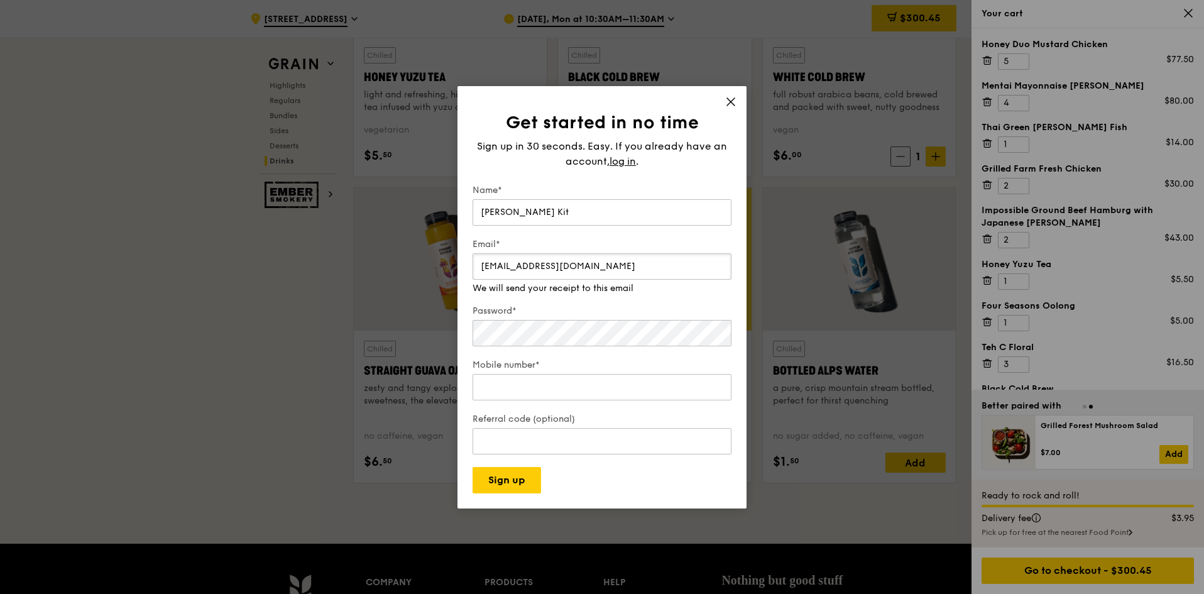
type input "mengkit77@yahoo.com.sg"
click at [607, 385] on input "Mobile number*" at bounding box center [602, 374] width 259 height 26
type input "97441933"
click at [517, 476] on button "Sign up" at bounding box center [507, 480] width 68 height 26
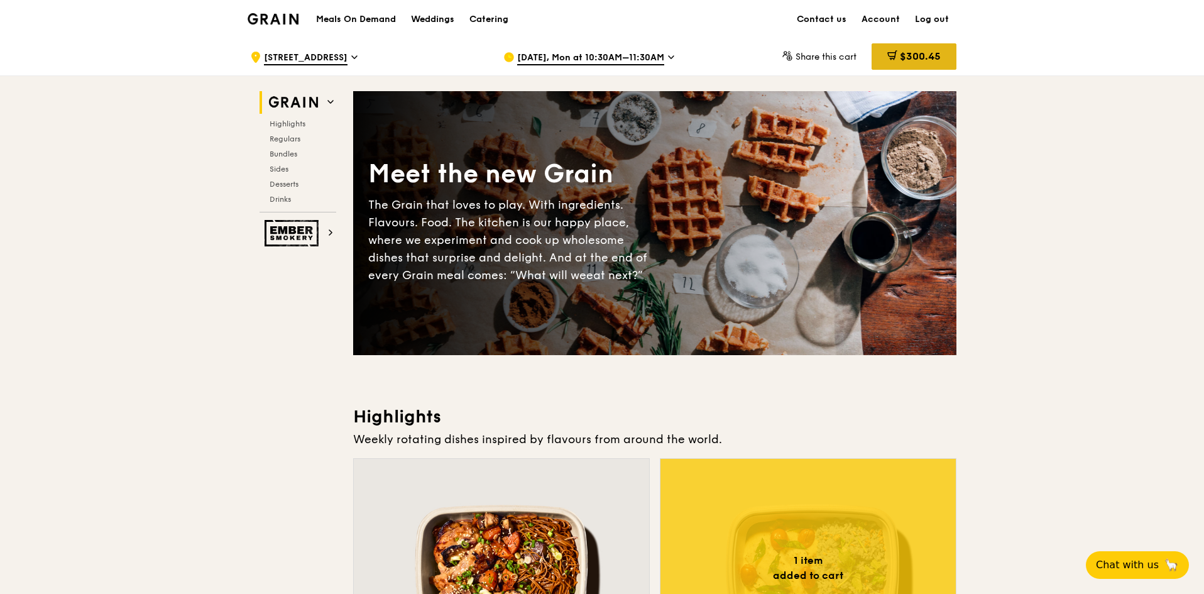
click at [906, 60] on span "$300.45" at bounding box center [920, 56] width 41 height 12
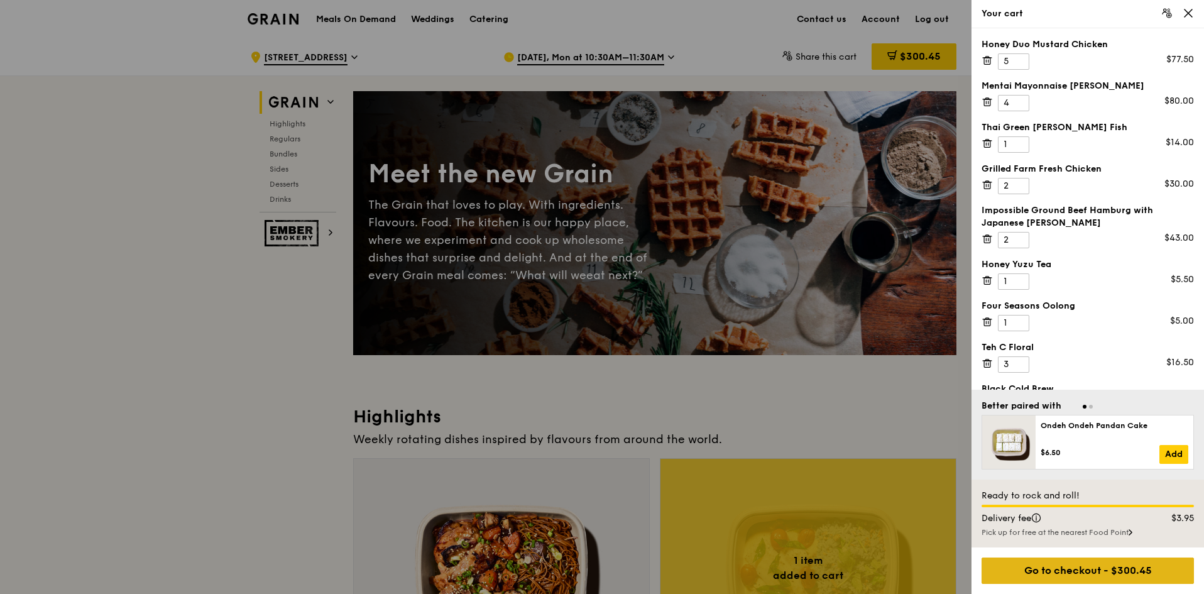
click at [1100, 576] on div "Go to checkout - $300.45" at bounding box center [1088, 570] width 212 height 26
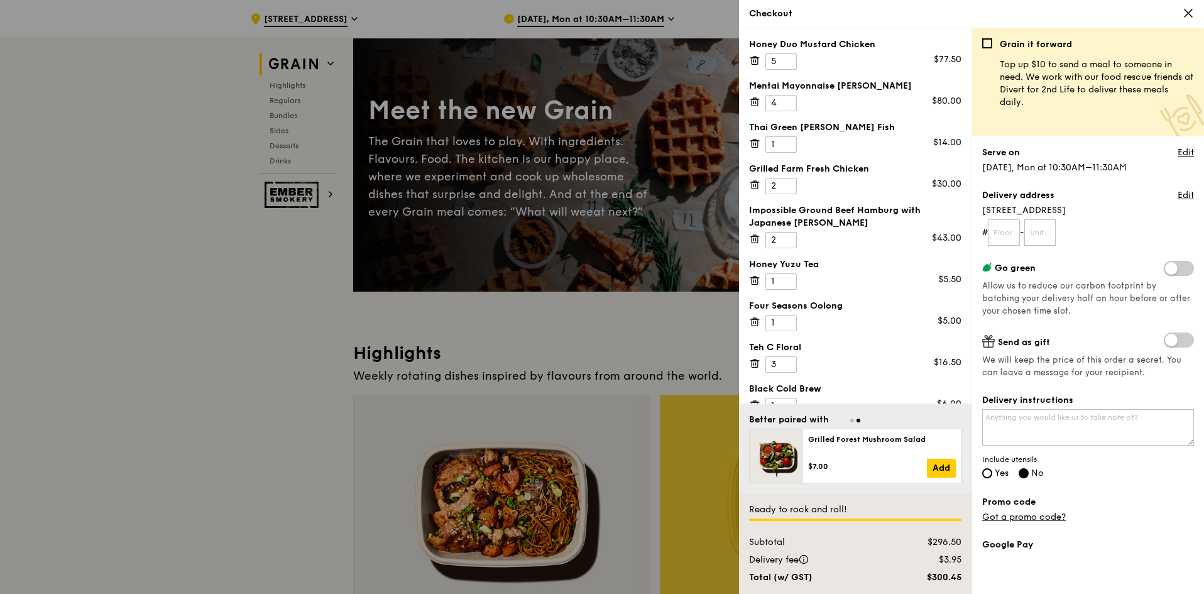
click at [1004, 471] on span "Yes" at bounding box center [1002, 473] width 14 height 11
click at [992, 471] on input "Yes" at bounding box center [987, 473] width 10 height 10
radio input "true"
radio input "false"
click at [1011, 231] on input "text" at bounding box center [1004, 232] width 32 height 26
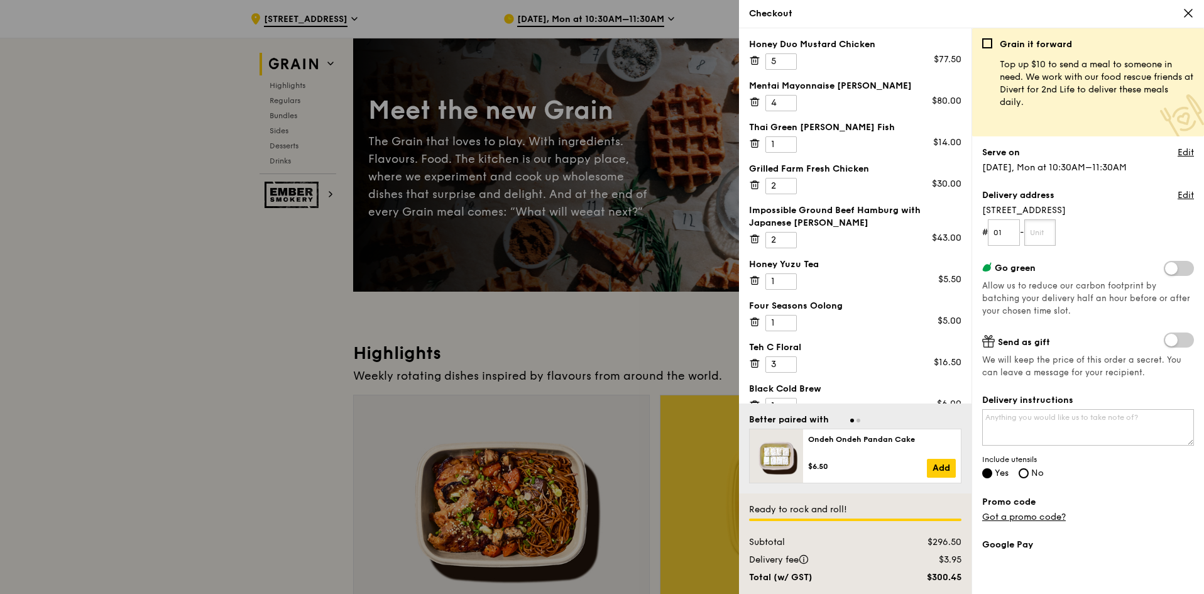
click at [1054, 229] on input "text" at bounding box center [1040, 232] width 32 height 26
drag, startPoint x: 1002, startPoint y: 229, endPoint x: 977, endPoint y: 236, distance: 25.9
click at [977, 236] on div "Grain it forward Top up $10 to send a meal to someone in need. We work with our…" at bounding box center [1087, 311] width 233 height 566
type input "1"
type input "02"
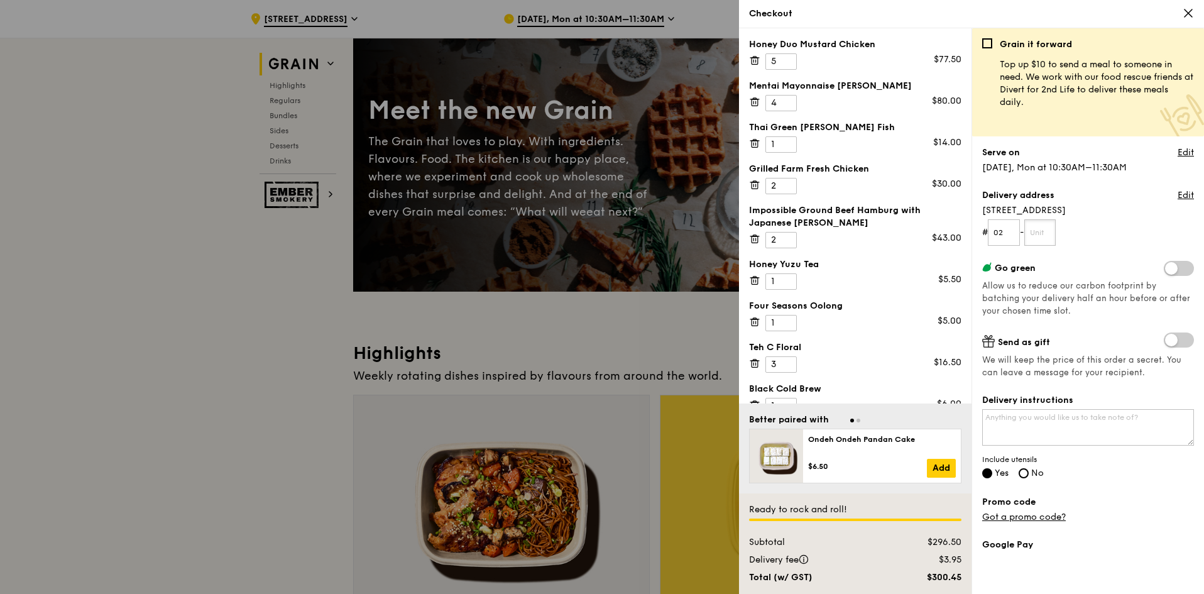
click at [1045, 240] on input "text" at bounding box center [1040, 232] width 32 height 26
type input "12"
click at [1055, 417] on textarea "Delivery instructions" at bounding box center [1088, 427] width 212 height 36
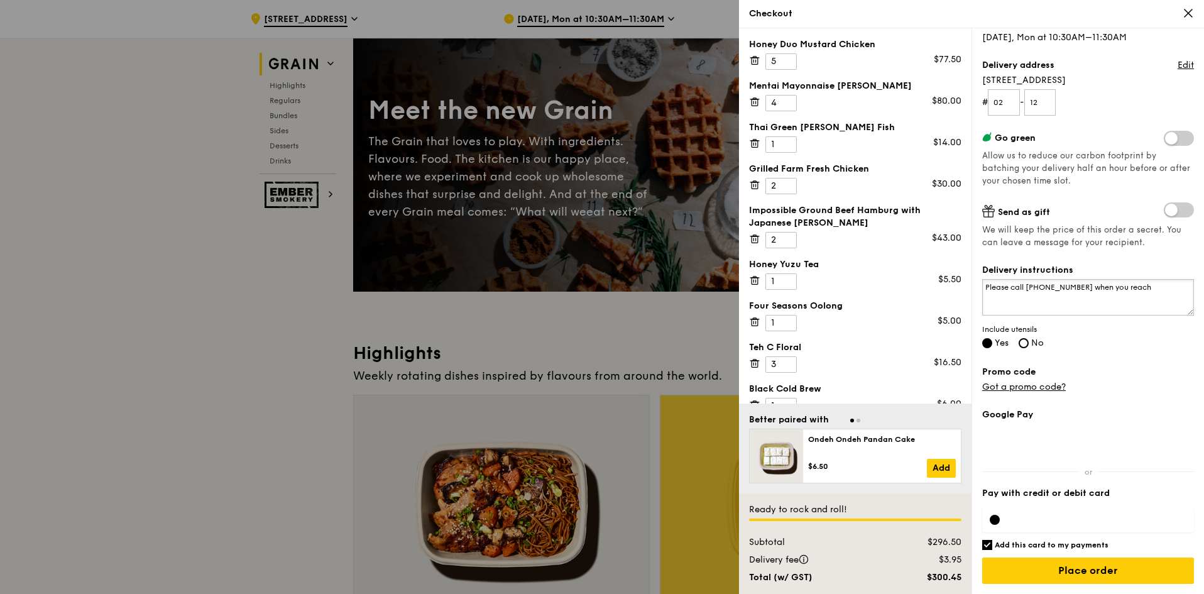
type textarea "Please call 9744 1933 when you reach"
click at [1151, 369] on label "Promo code" at bounding box center [1088, 372] width 212 height 13
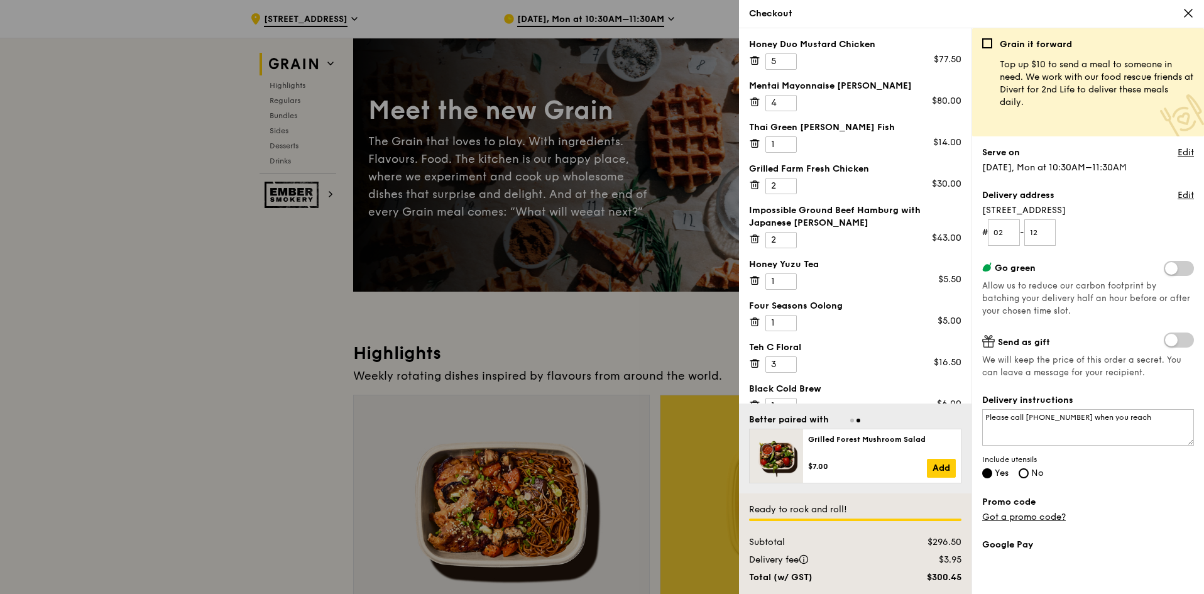
click at [1186, 15] on icon at bounding box center [1189, 13] width 8 height 8
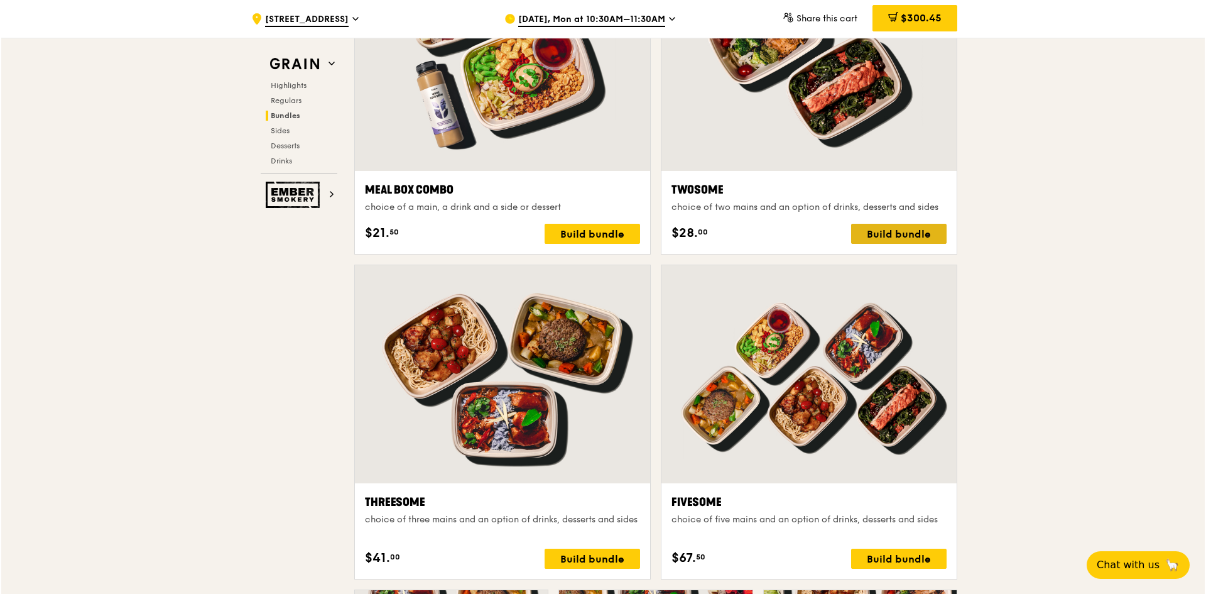
scroll to position [2388, 0]
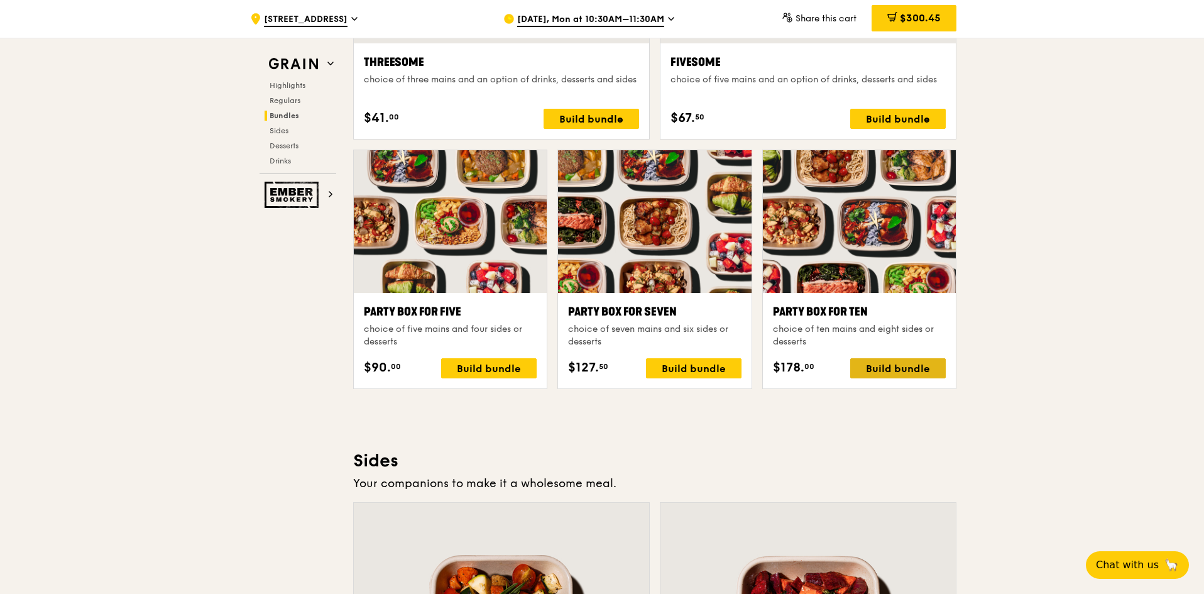
click at [900, 366] on div "Build bundle" at bounding box center [898, 368] width 96 height 20
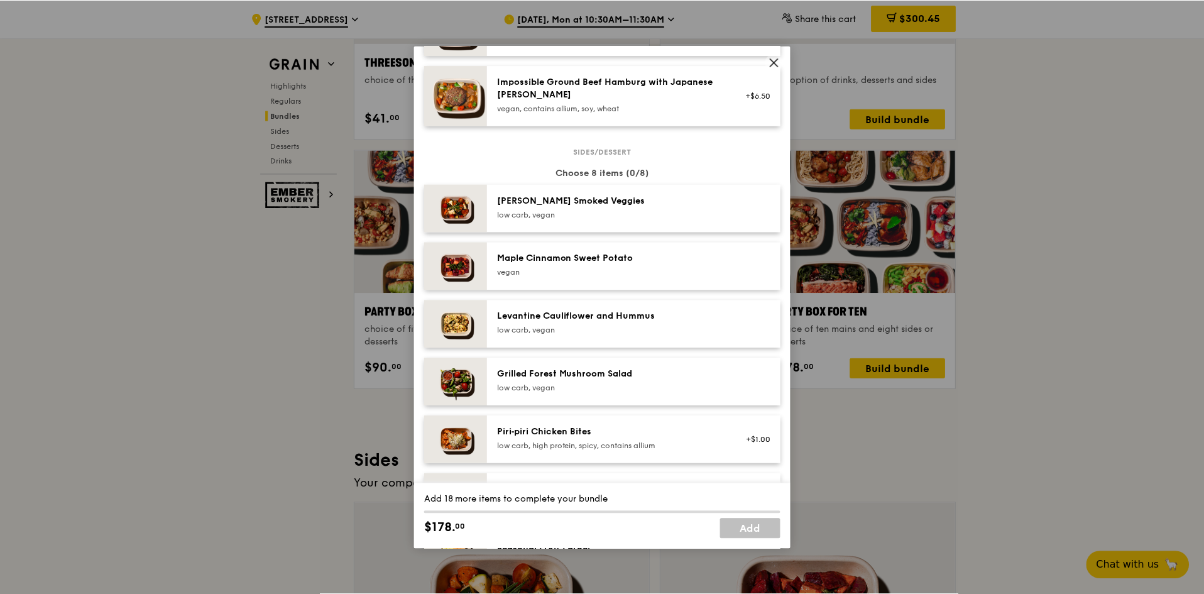
scroll to position [189, 0]
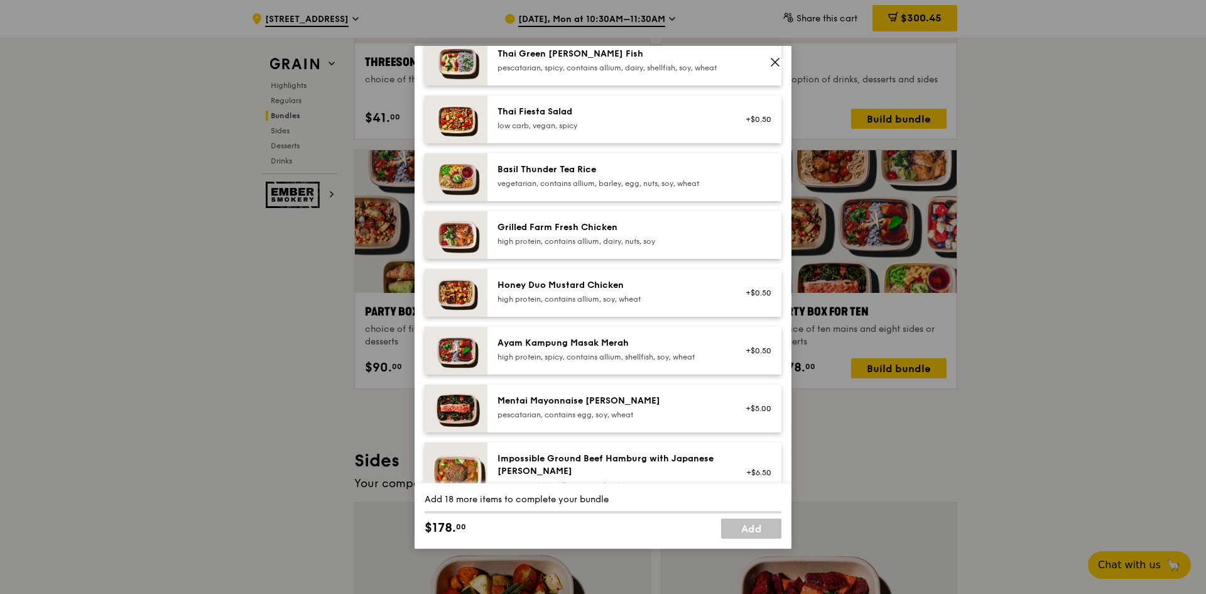
click at [776, 63] on icon at bounding box center [775, 62] width 11 height 11
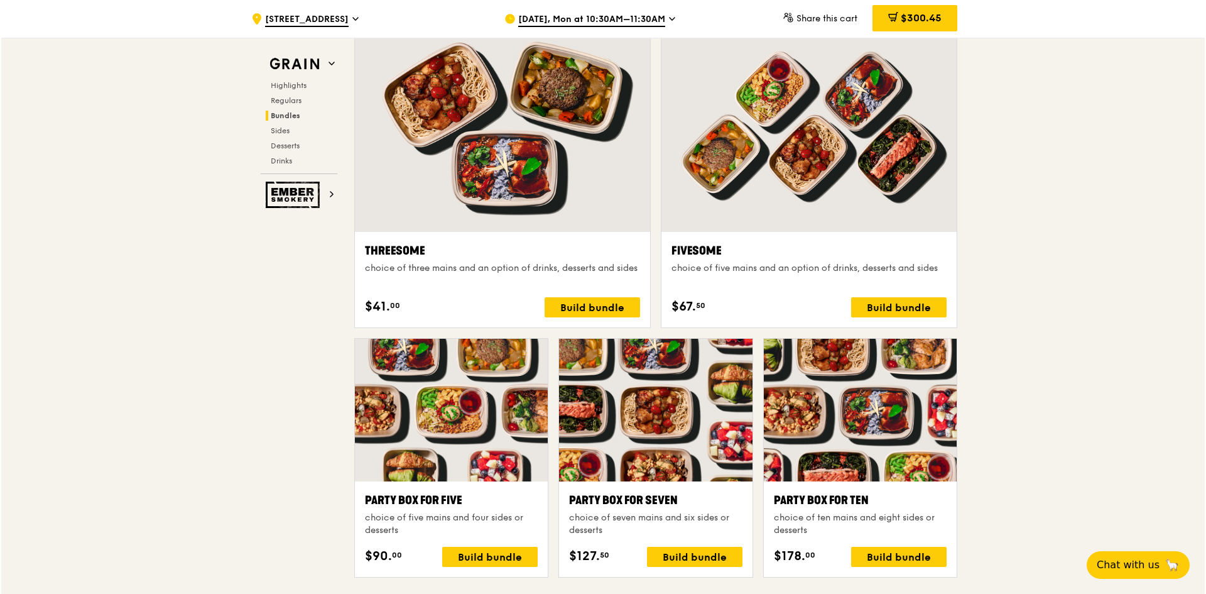
scroll to position [2137, 0]
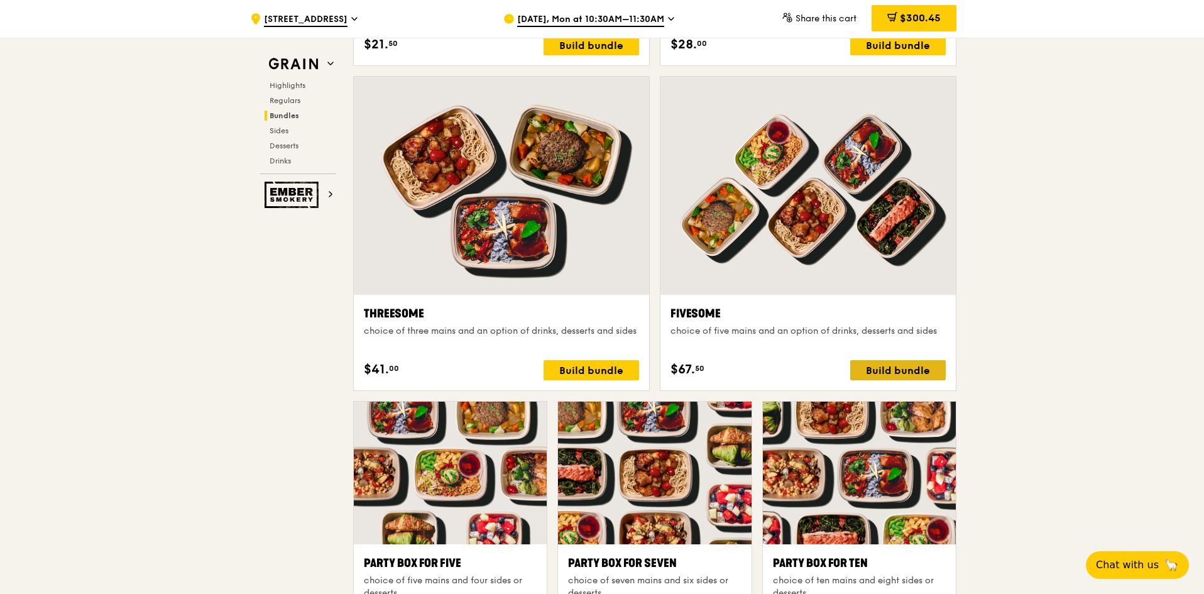
click at [906, 368] on div "Build bundle" at bounding box center [898, 370] width 96 height 20
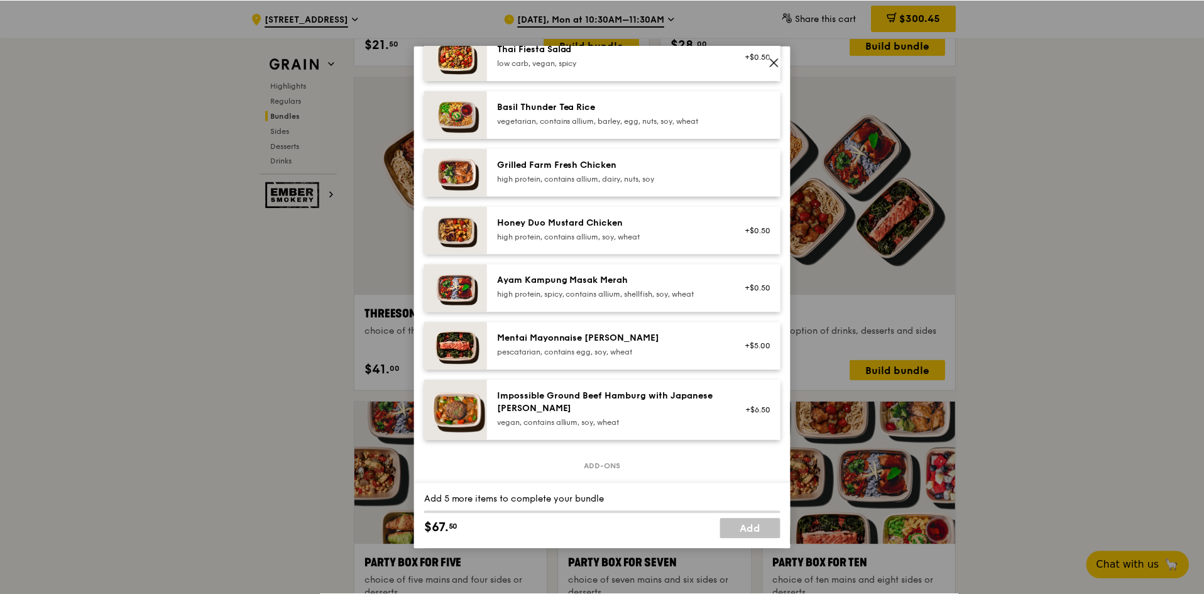
scroll to position [126, 0]
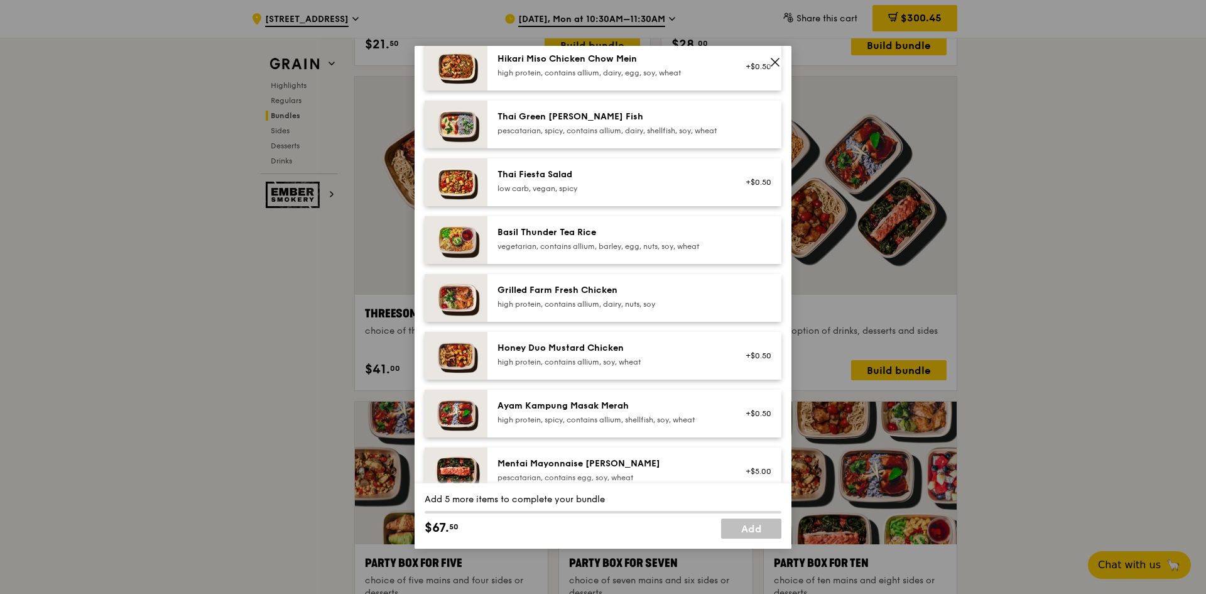
click at [633, 354] on div "Honey Duo Mustard Chicken" at bounding box center [611, 348] width 226 height 13
click at [575, 354] on div "Honey Duo Mustard Chicken" at bounding box center [611, 348] width 226 height 13
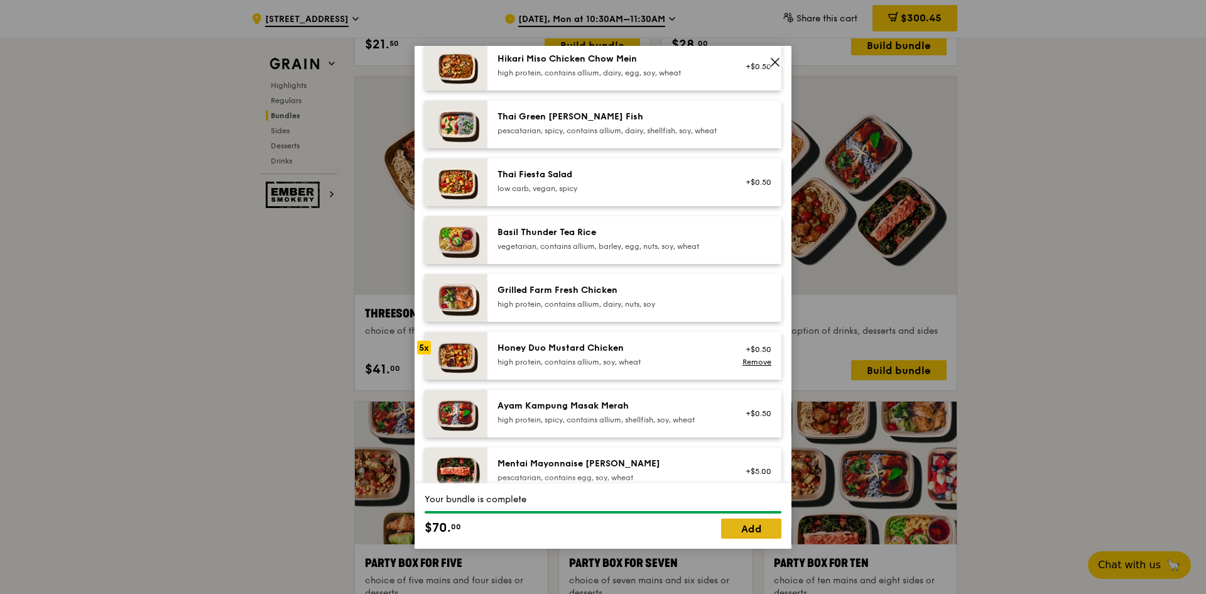
click at [749, 527] on link "Add" at bounding box center [751, 528] width 60 height 20
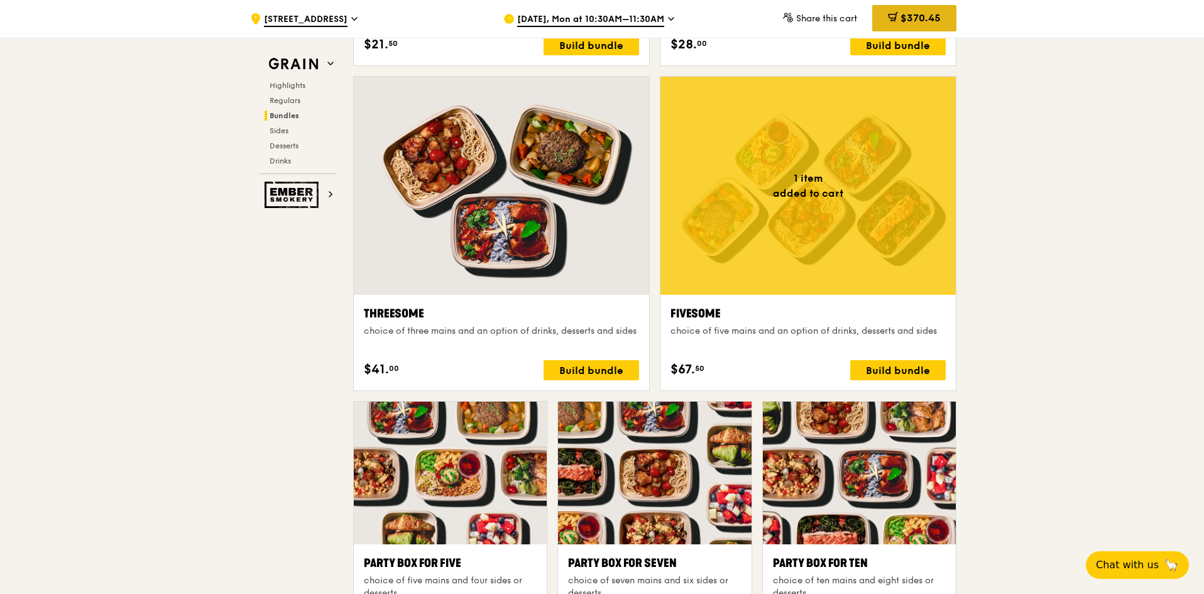
click at [924, 15] on span "$370.45" at bounding box center [920, 18] width 40 height 12
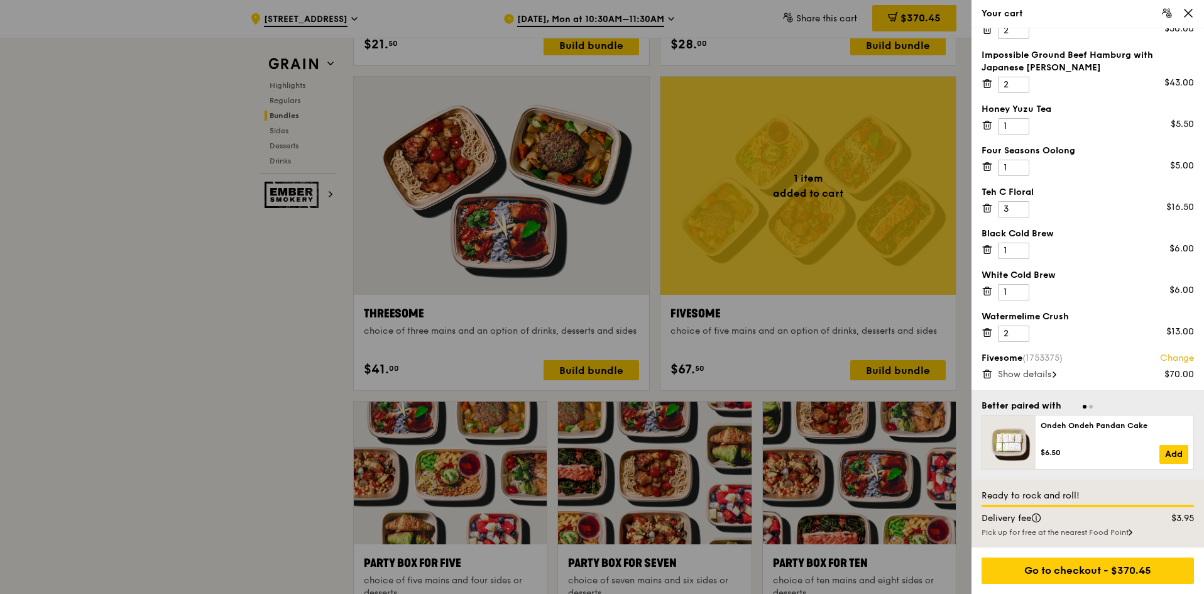
scroll to position [2388, 0]
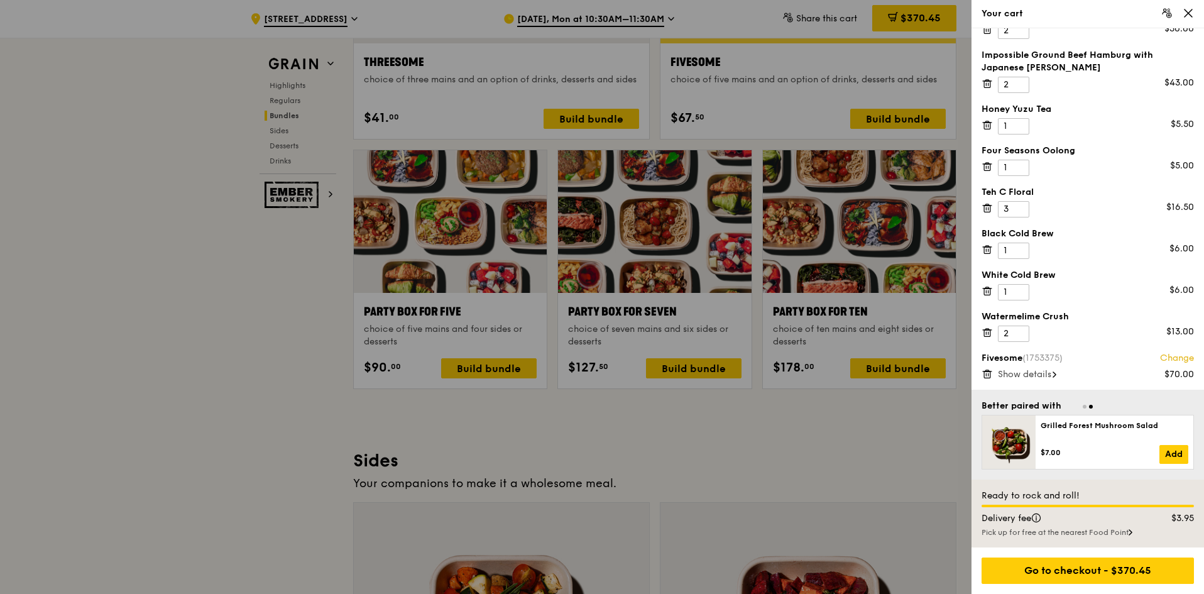
click at [1051, 377] on span "Show details" at bounding box center [1024, 374] width 53 height 11
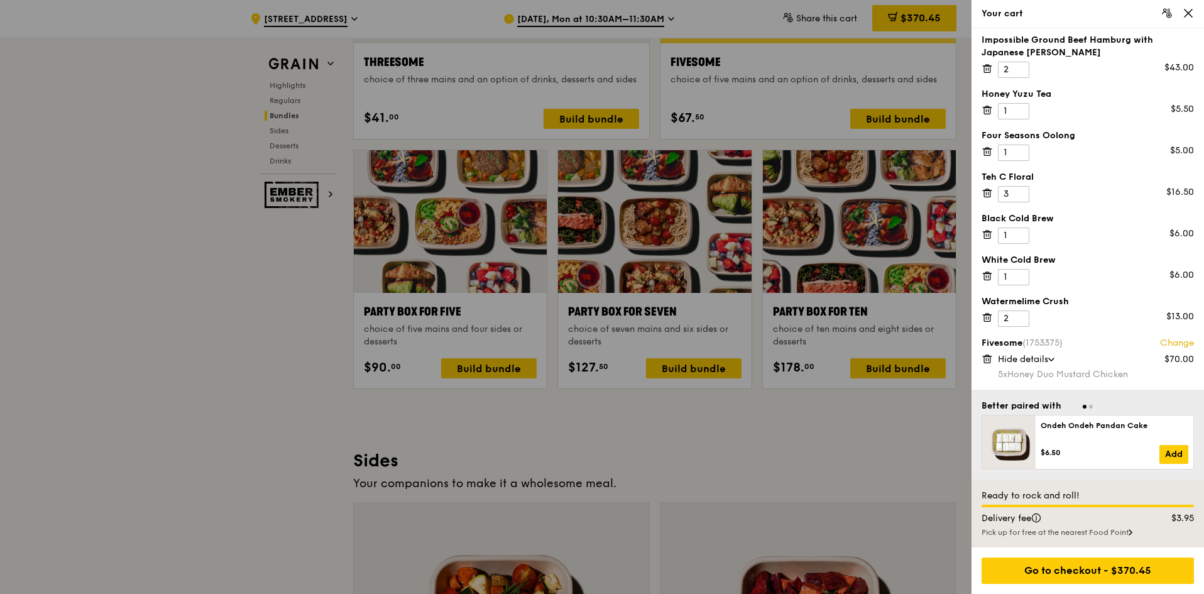
click at [1174, 342] on link "Change" at bounding box center [1177, 343] width 34 height 13
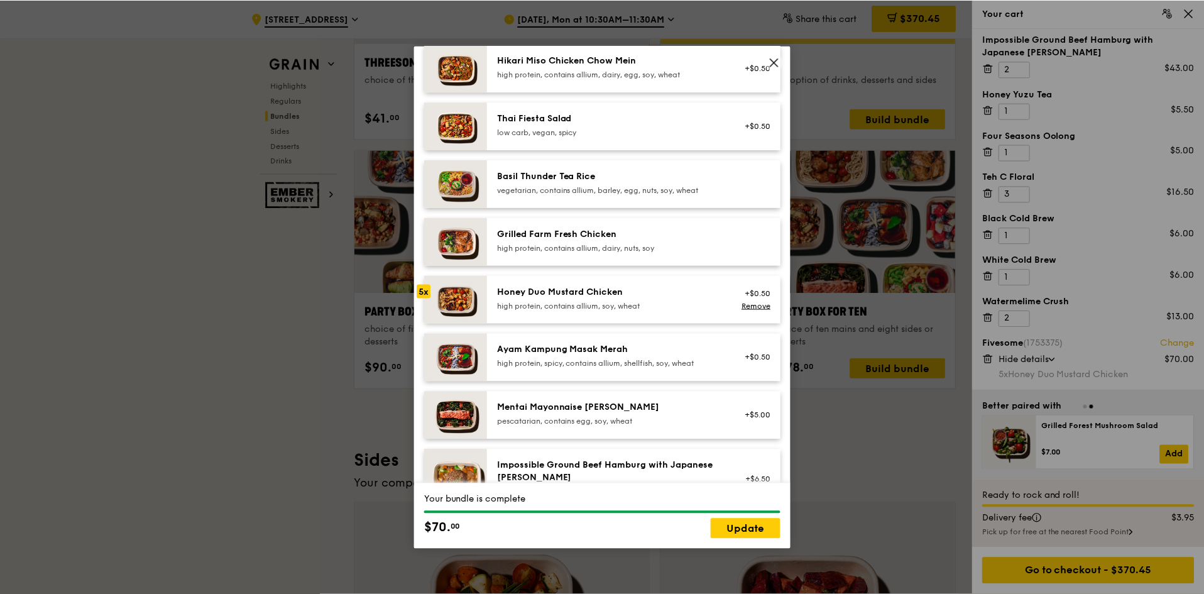
scroll to position [0, 0]
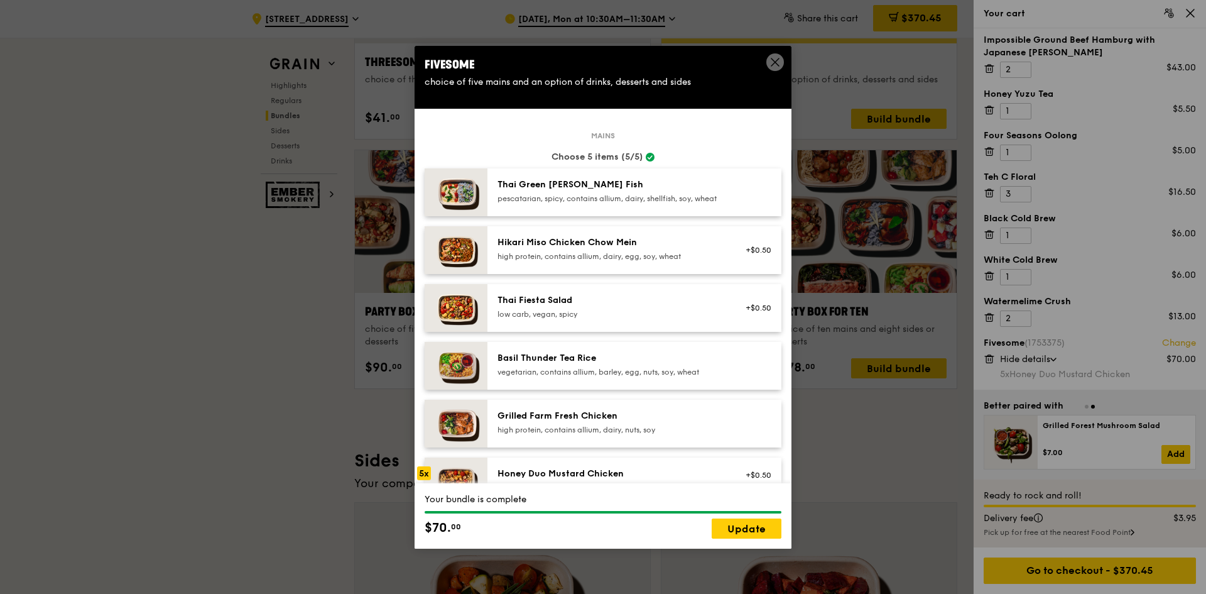
click at [772, 60] on icon at bounding box center [775, 62] width 11 height 11
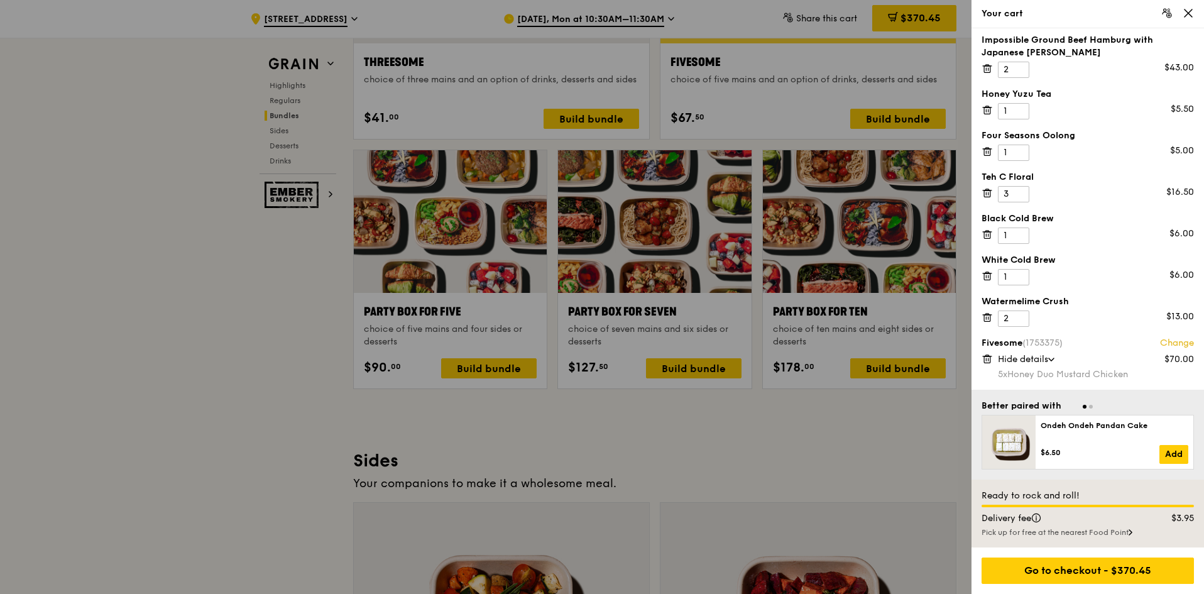
click at [988, 355] on icon at bounding box center [986, 355] width 3 height 1
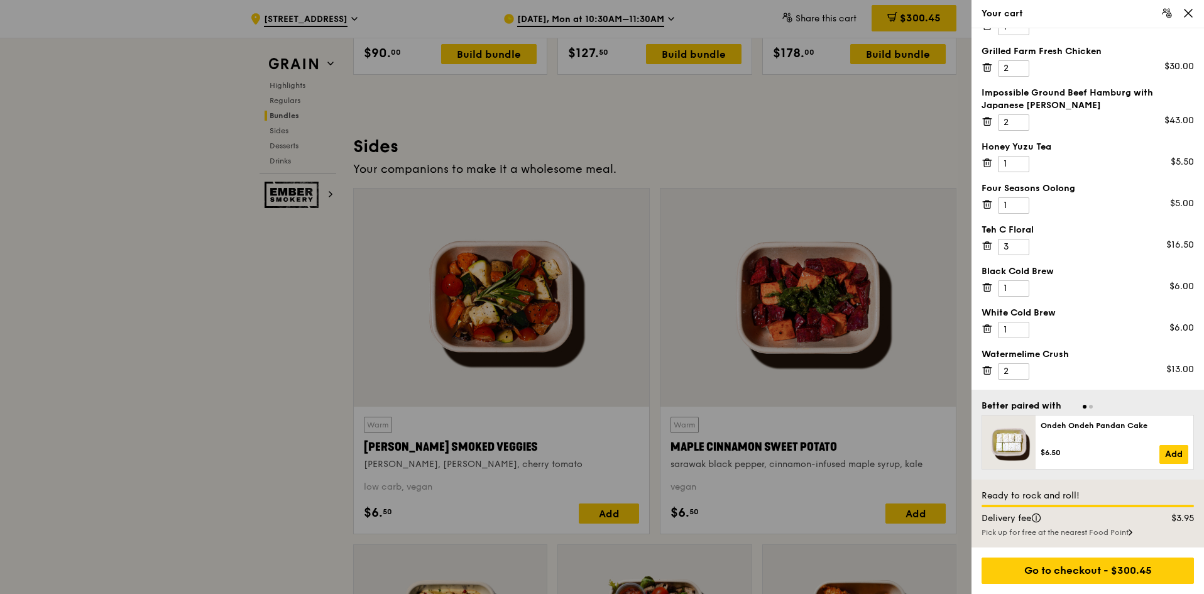
scroll to position [2765, 0]
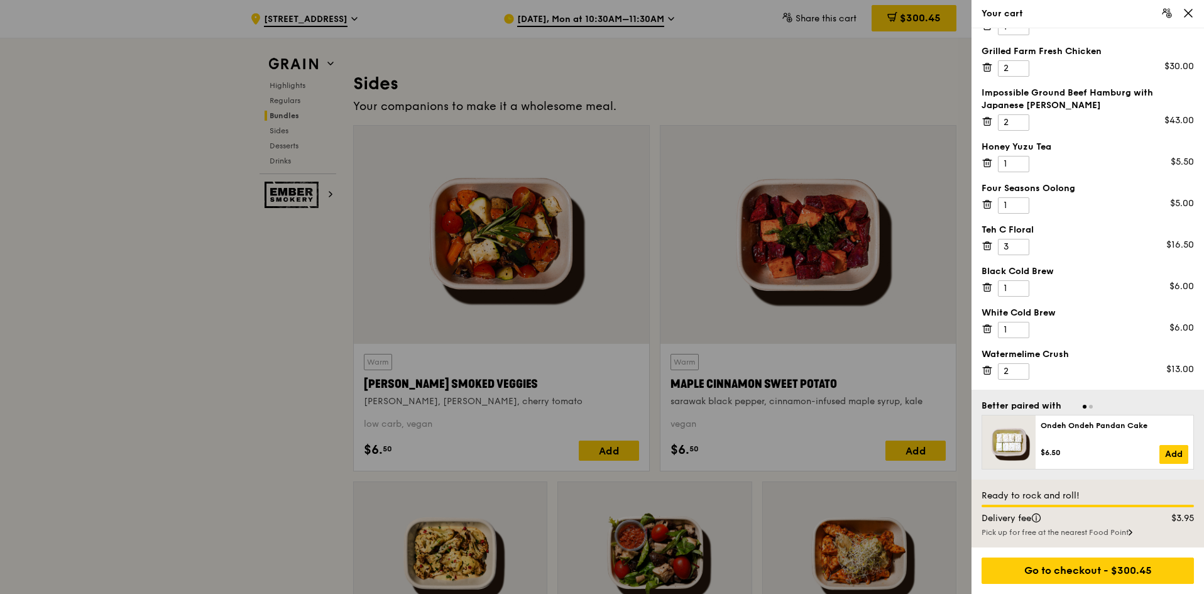
click at [1195, 9] on div "Your cart" at bounding box center [1087, 14] width 233 height 28
click at [1189, 8] on icon at bounding box center [1188, 13] width 11 height 11
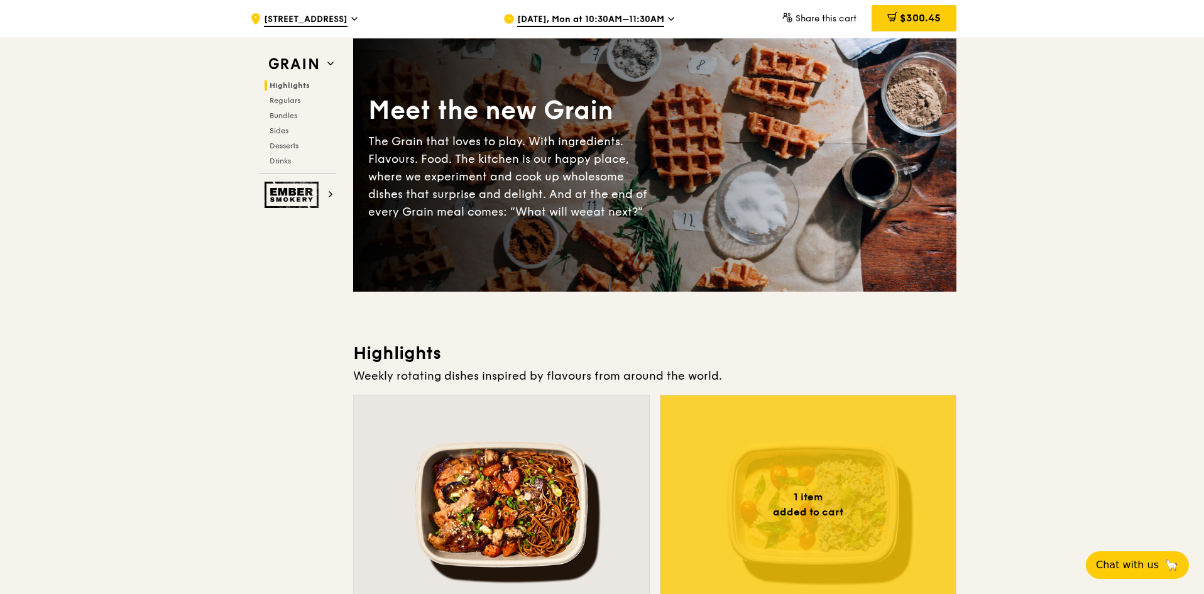
scroll to position [0, 0]
